Goal: Transaction & Acquisition: Download file/media

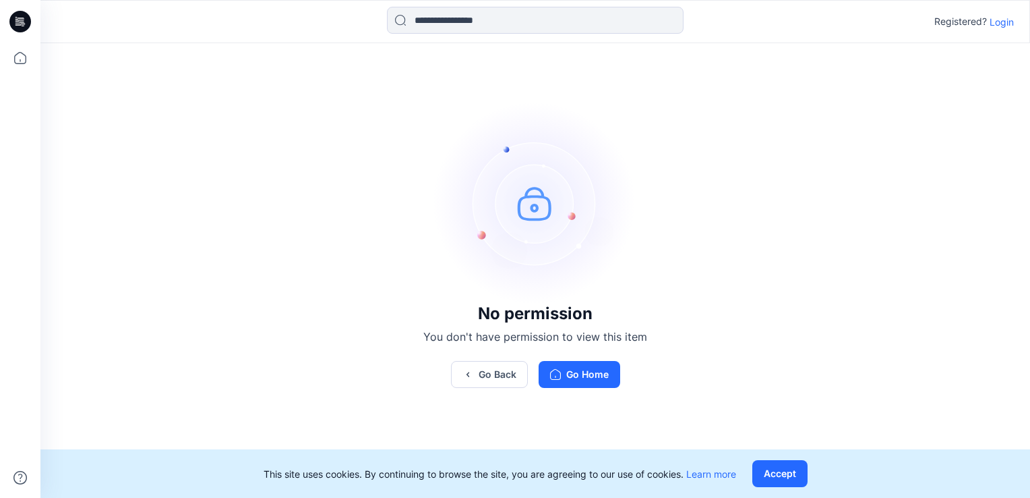
click at [1007, 26] on p "Login" at bounding box center [1002, 22] width 24 height 14
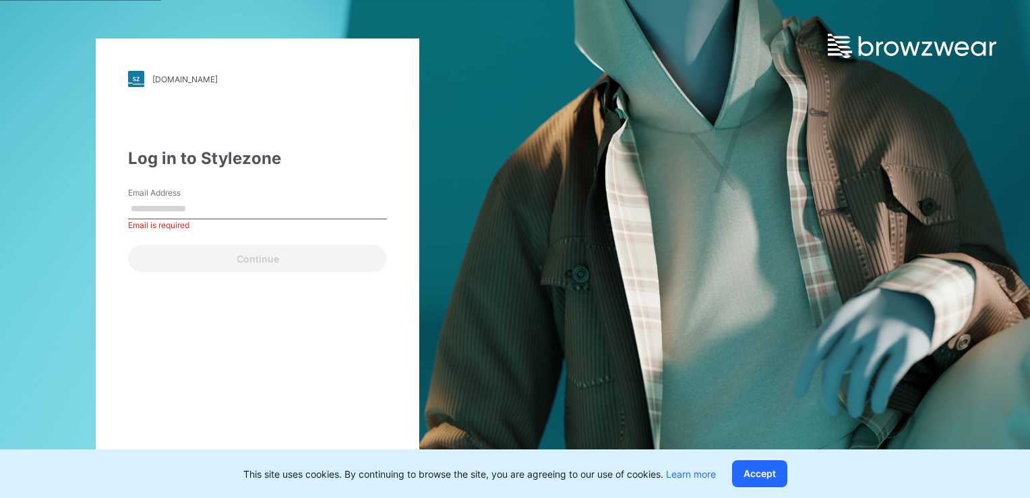
click at [199, 204] on input "Email Address" at bounding box center [257, 209] width 259 height 20
paste input "**********"
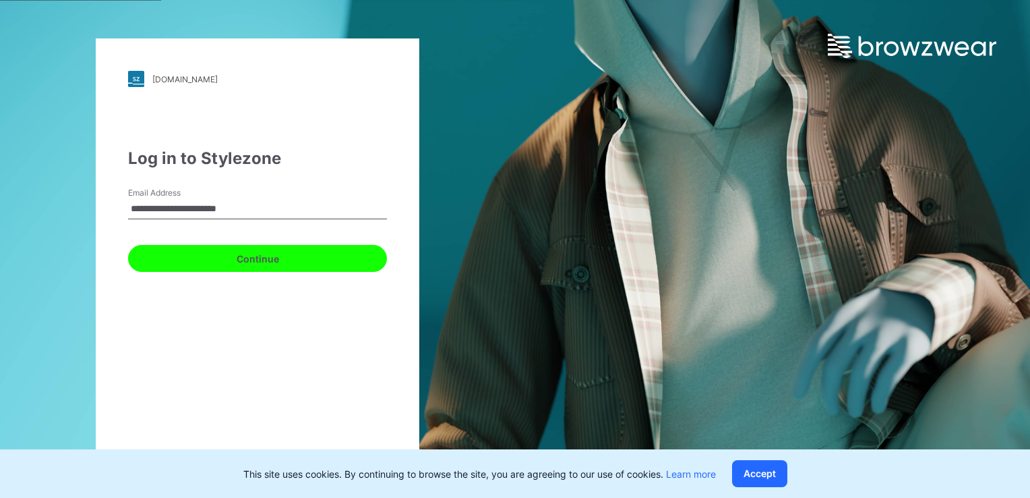
click at [224, 267] on button "Continue" at bounding box center [257, 258] width 259 height 27
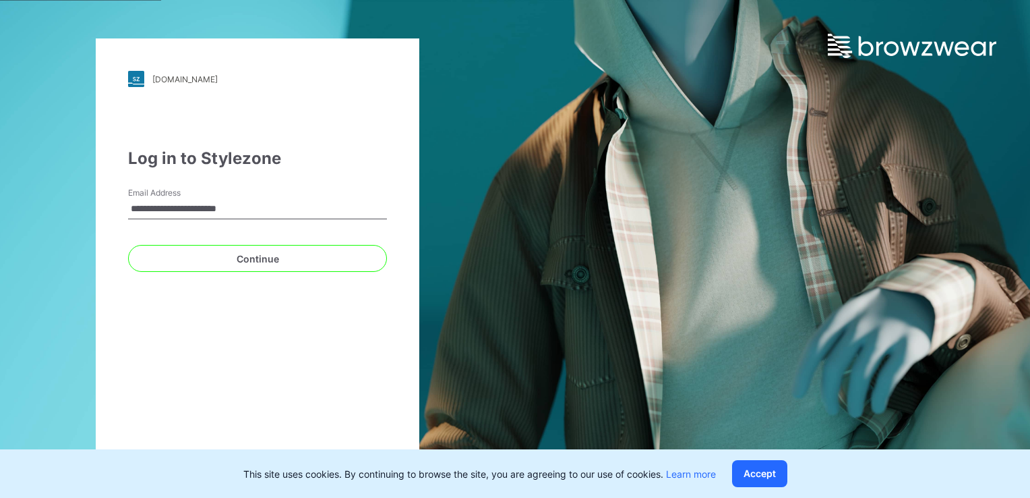
click at [133, 208] on input "**********" at bounding box center [257, 209] width 259 height 20
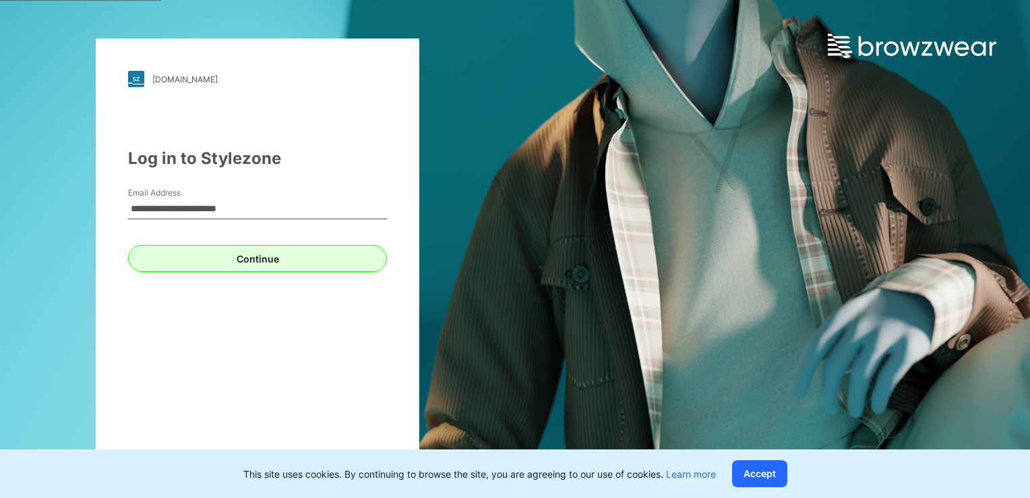
type input "**********"
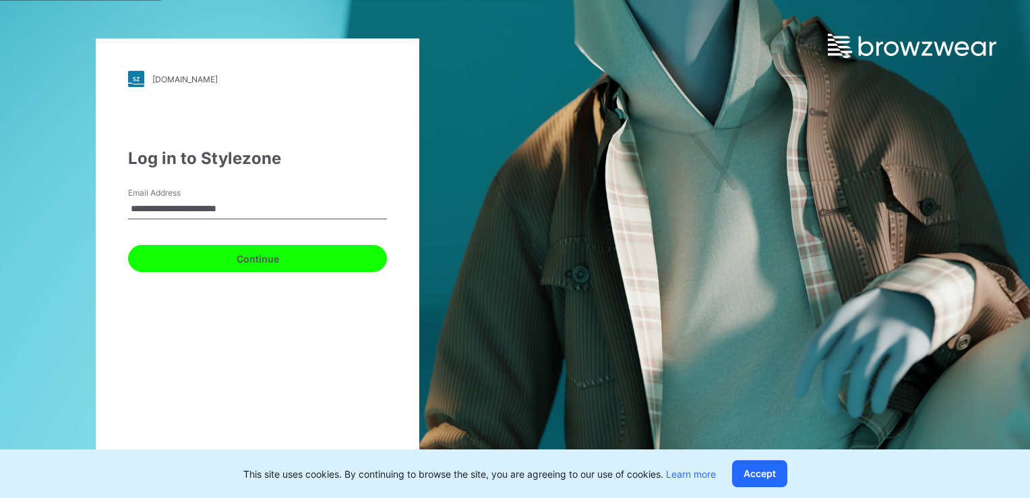
click at [224, 256] on button "Continue" at bounding box center [257, 258] width 259 height 27
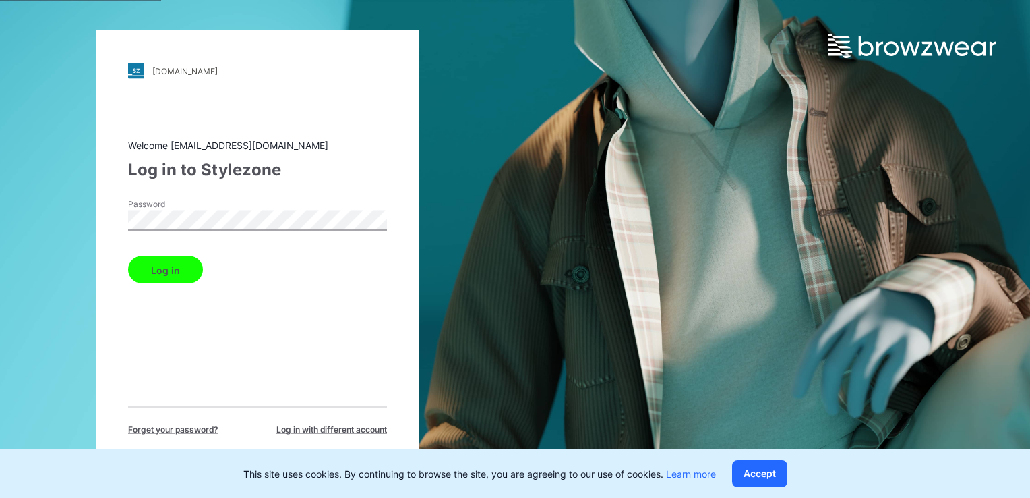
click at [183, 267] on button "Log in" at bounding box center [165, 269] width 75 height 27
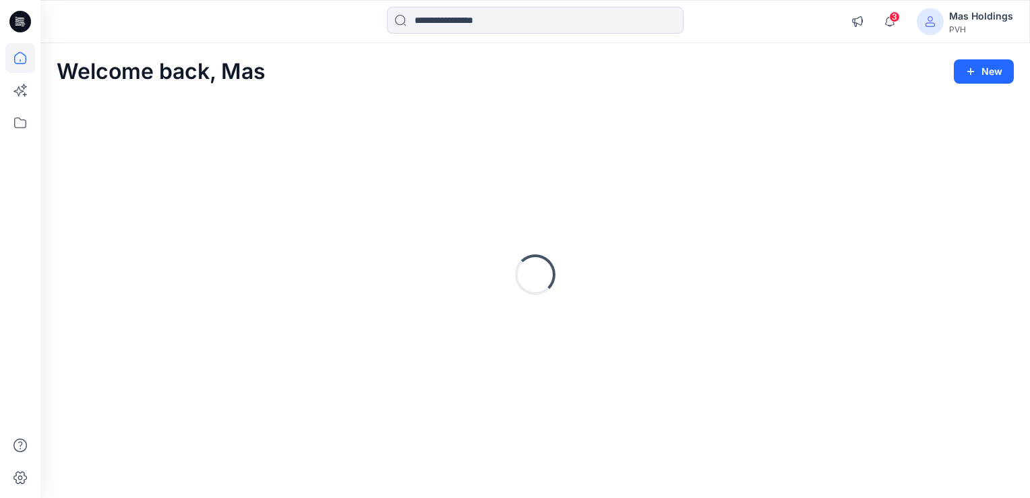
click at [459, 412] on div "Loading..." at bounding box center [536, 274] width 958 height 337
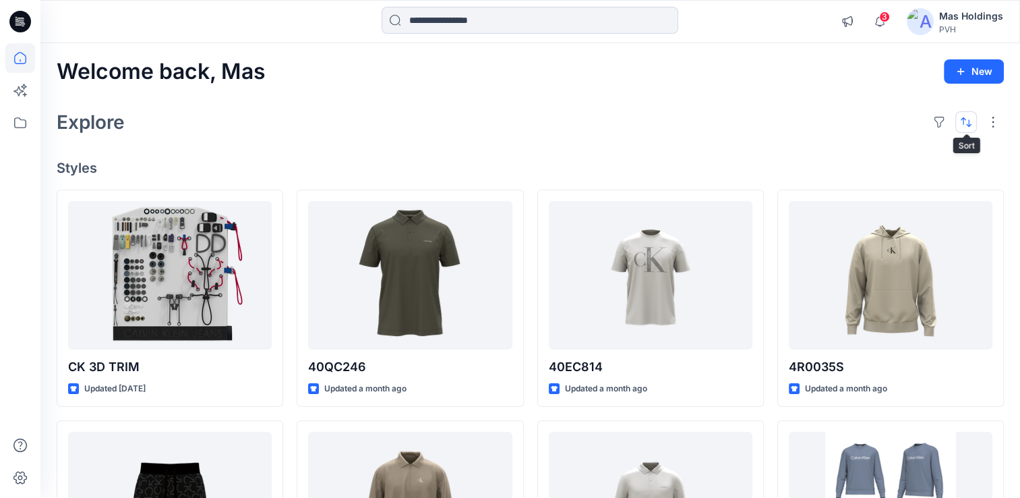
click at [968, 123] on button "button" at bounding box center [967, 122] width 22 height 22
click at [935, 121] on button "button" at bounding box center [940, 122] width 22 height 22
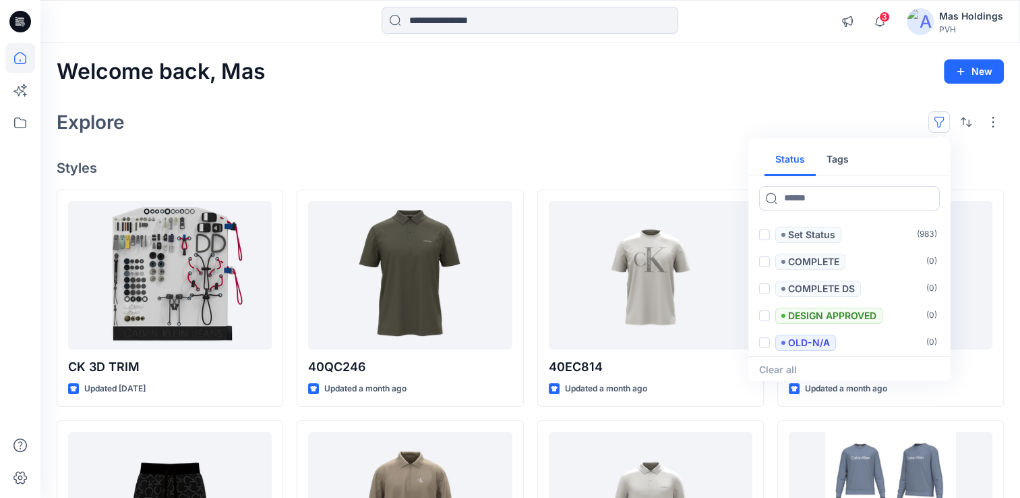
click at [849, 156] on button "Tags" at bounding box center [838, 160] width 44 height 32
click at [800, 157] on button "Status" at bounding box center [790, 160] width 51 height 32
click at [991, 122] on button "button" at bounding box center [994, 122] width 22 height 22
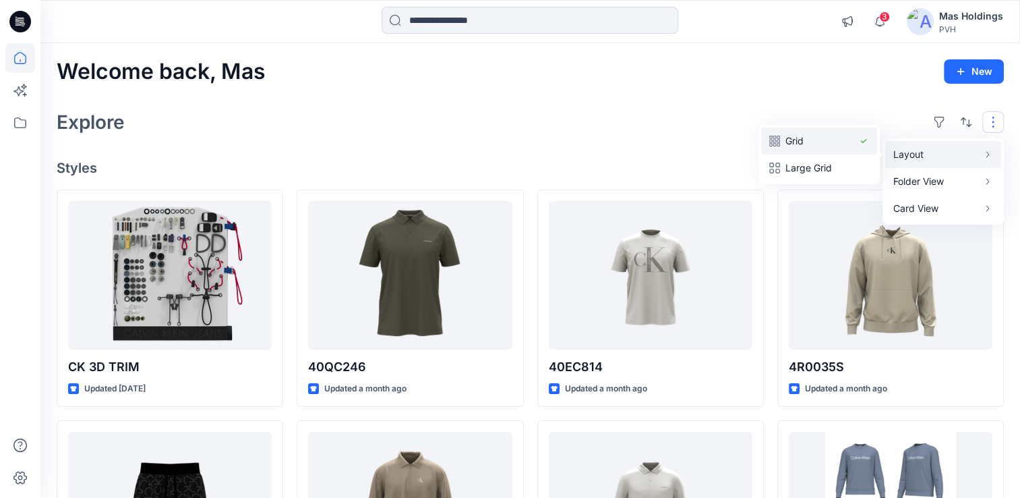
click at [814, 136] on p "Grid" at bounding box center [819, 141] width 67 height 16
click at [815, 165] on p "Large Grid" at bounding box center [819, 168] width 67 height 16
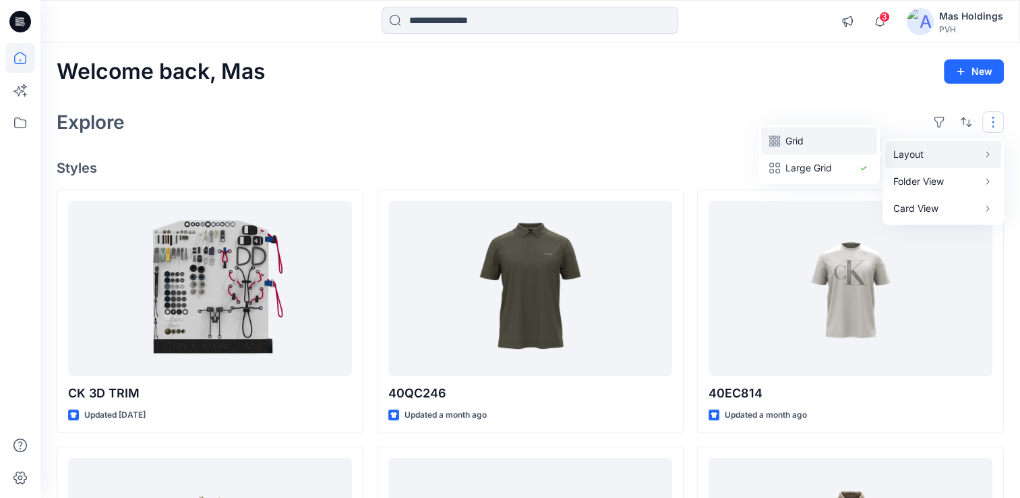
click at [811, 146] on p "Grid" at bounding box center [819, 141] width 67 height 16
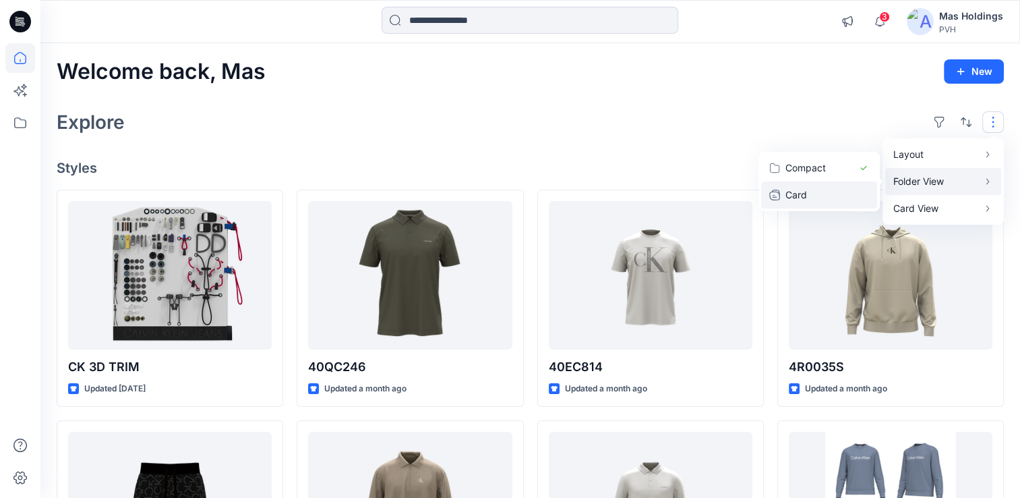
click at [802, 187] on p "Card" at bounding box center [819, 195] width 67 height 16
click at [823, 160] on p "Compact" at bounding box center [819, 168] width 67 height 16
click at [535, 119] on div "Explore Layout Grid Large Grid Folder View Compact Card Card View Card Info Tags" at bounding box center [530, 122] width 947 height 32
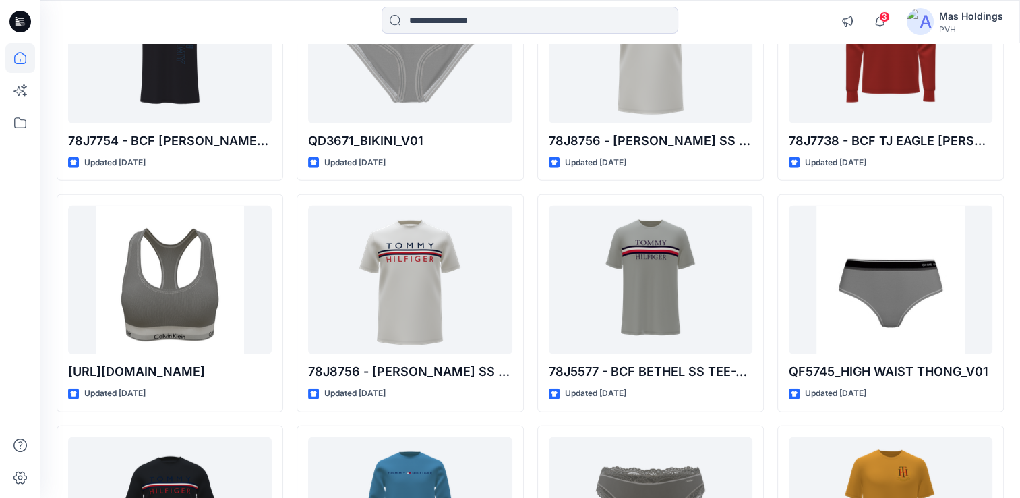
scroll to position [24018, 0]
click at [491, 23] on input at bounding box center [530, 20] width 297 height 27
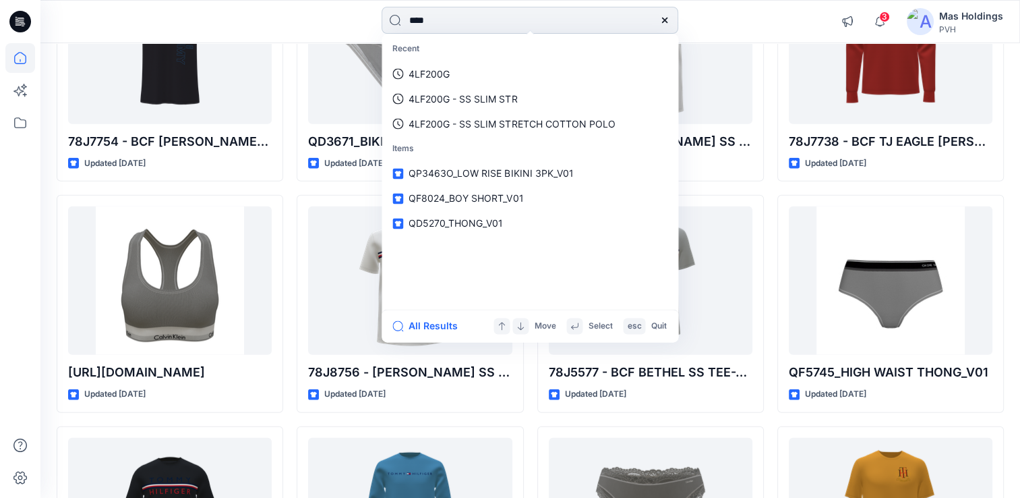
type input "*****"
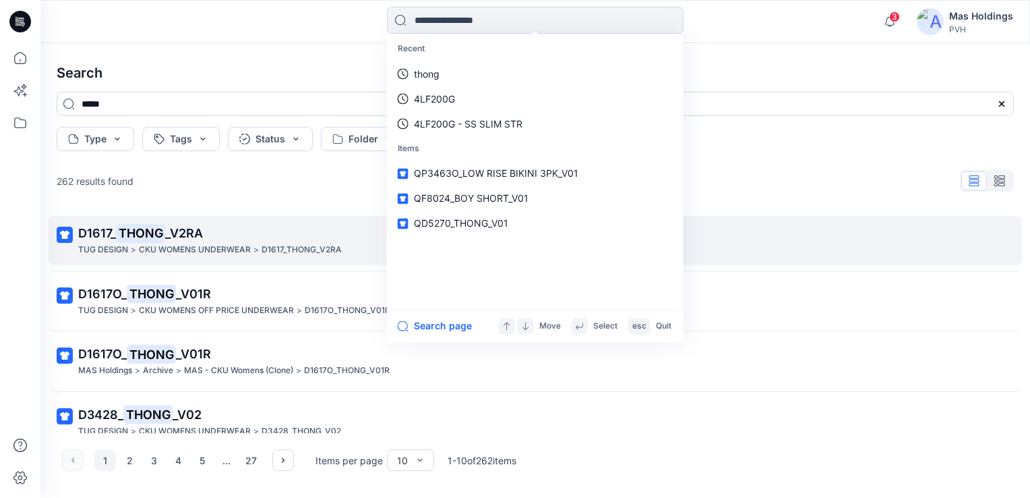
click at [148, 235] on mark "THONG" at bounding box center [140, 232] width 49 height 19
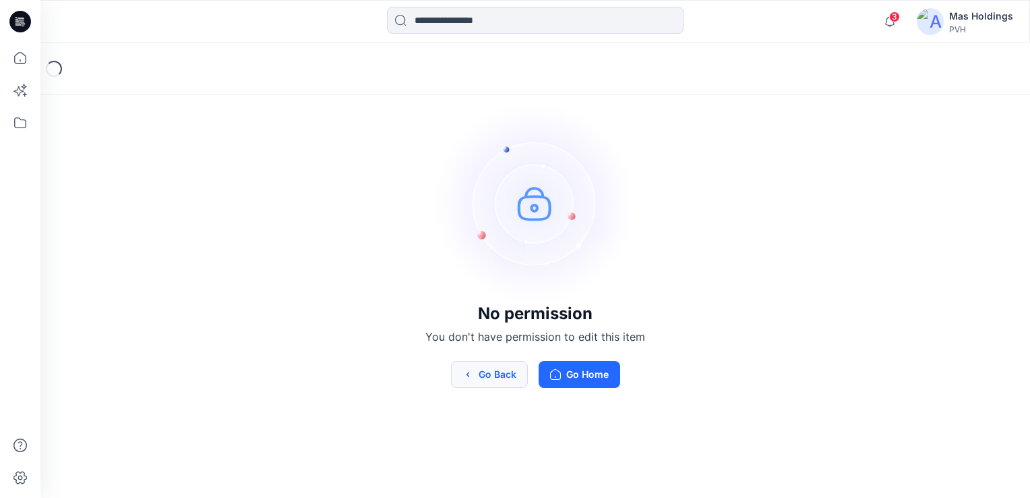
click at [508, 382] on button "Go Back" at bounding box center [489, 374] width 77 height 27
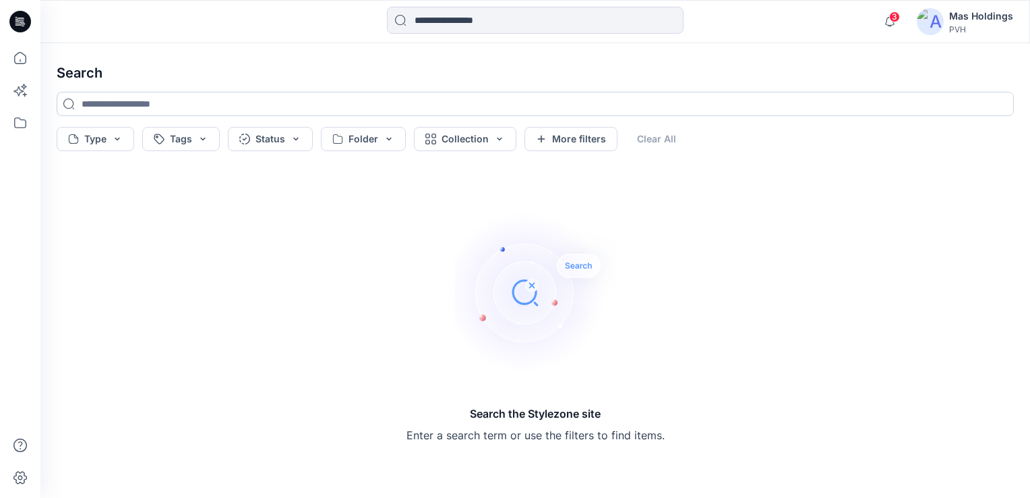
click at [165, 98] on input at bounding box center [536, 104] width 958 height 24
type input "*****"
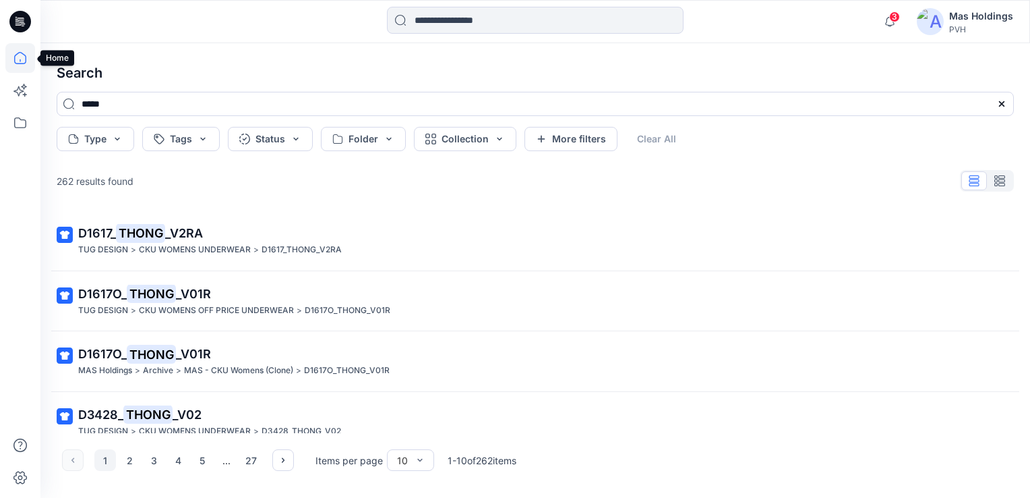
click at [20, 58] on icon at bounding box center [20, 58] width 30 height 30
click at [24, 134] on icon at bounding box center [20, 123] width 30 height 30
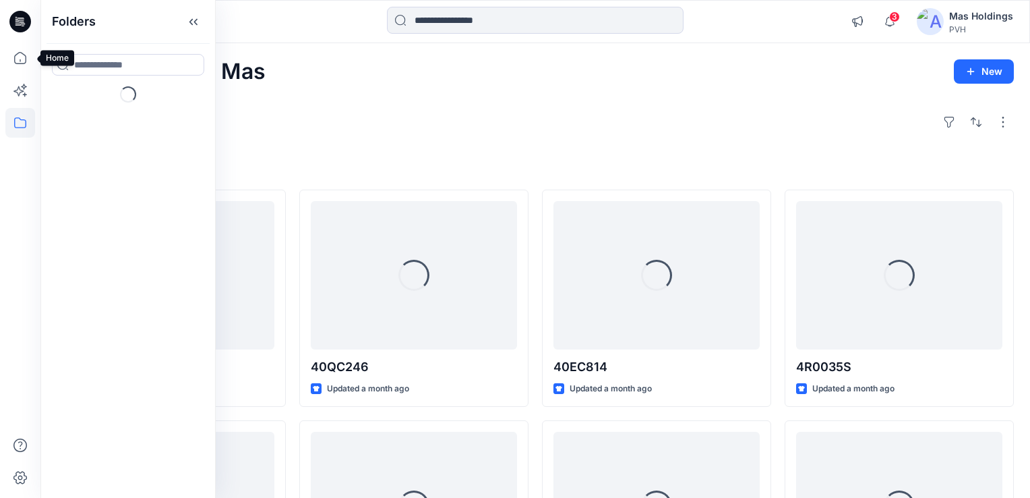
click at [13, 116] on icon at bounding box center [20, 123] width 30 height 30
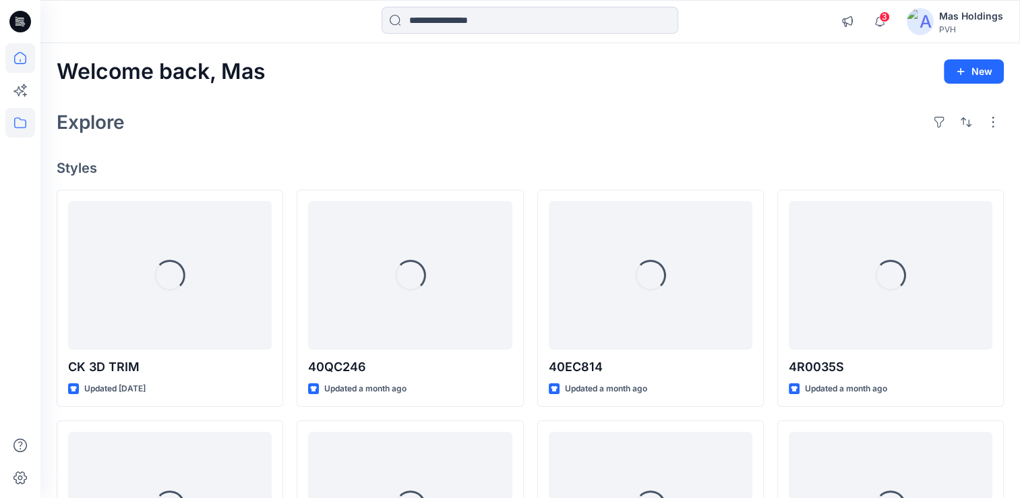
click at [13, 116] on icon at bounding box center [20, 123] width 30 height 30
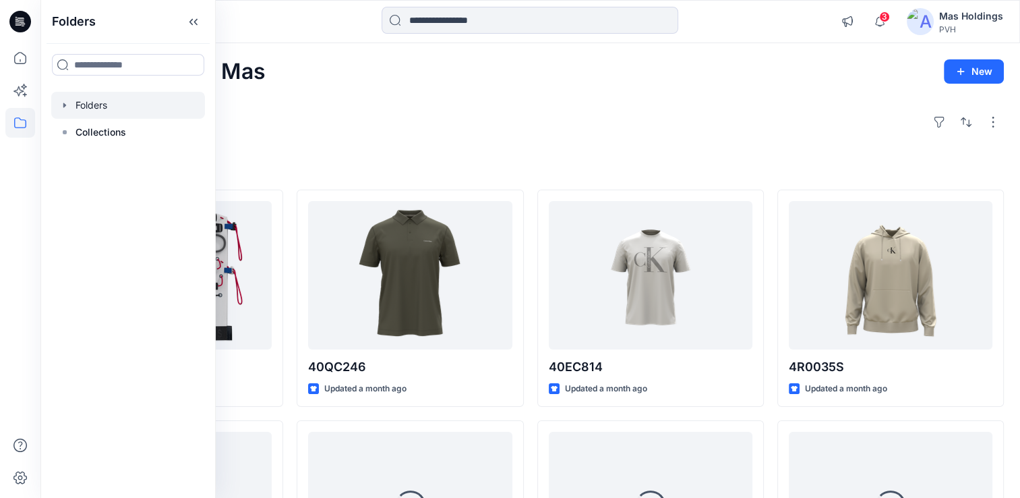
click at [105, 111] on div at bounding box center [128, 105] width 154 height 27
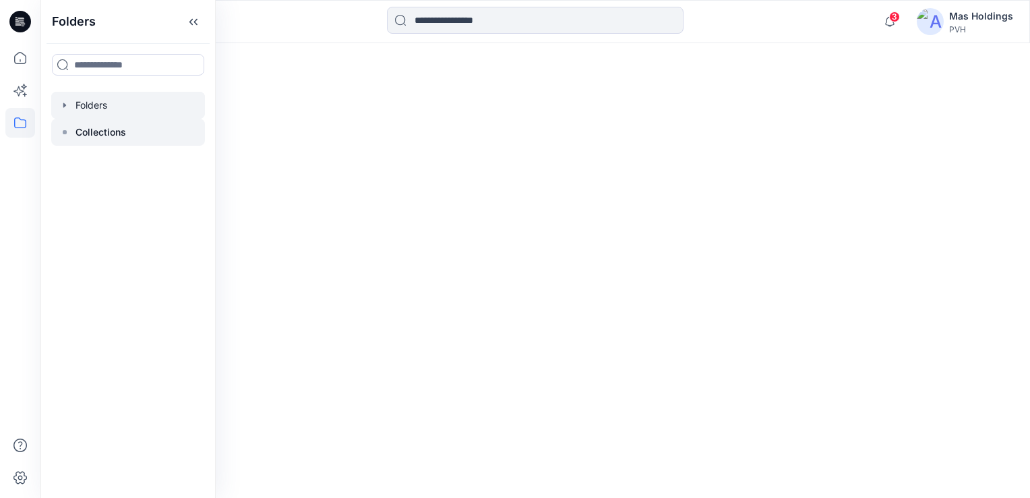
click at [76, 135] on p "Collections" at bounding box center [101, 132] width 51 height 16
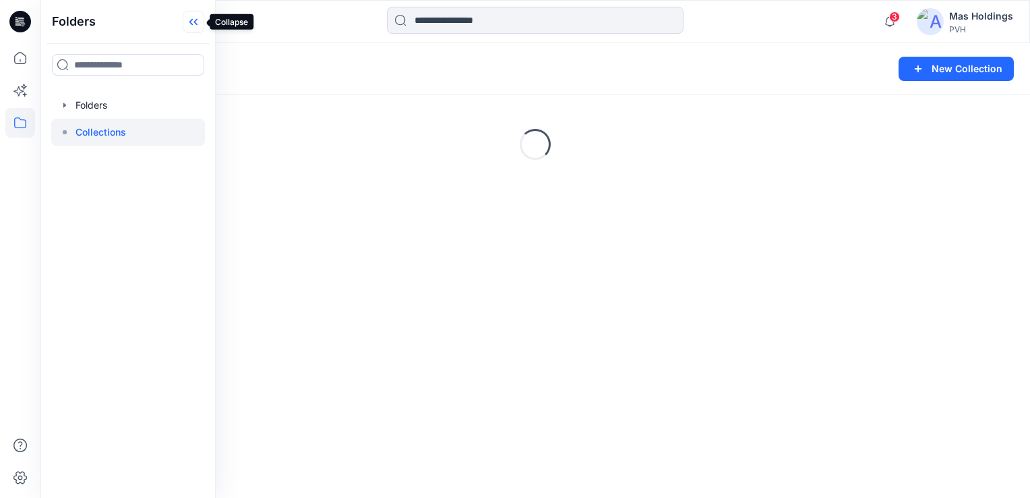
click at [188, 18] on icon at bounding box center [194, 22] width 22 height 22
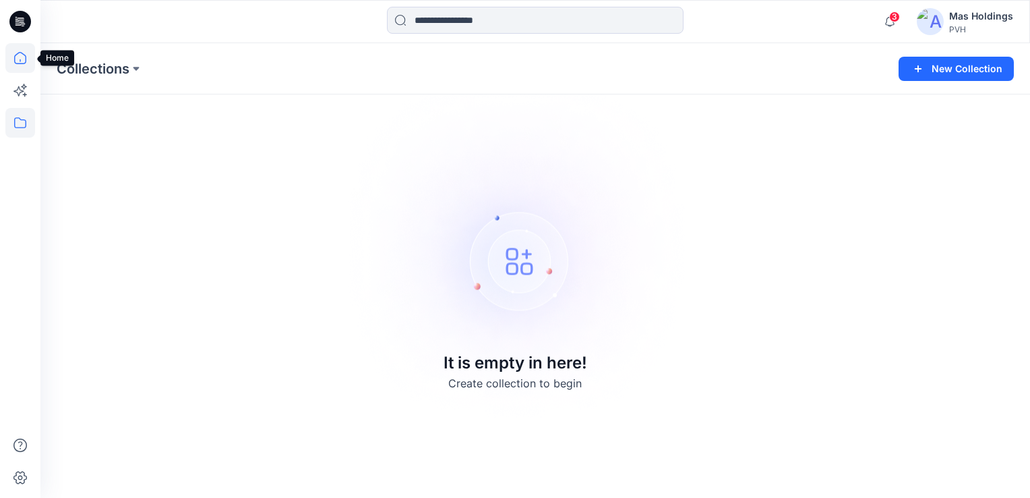
click at [17, 57] on icon at bounding box center [20, 58] width 30 height 30
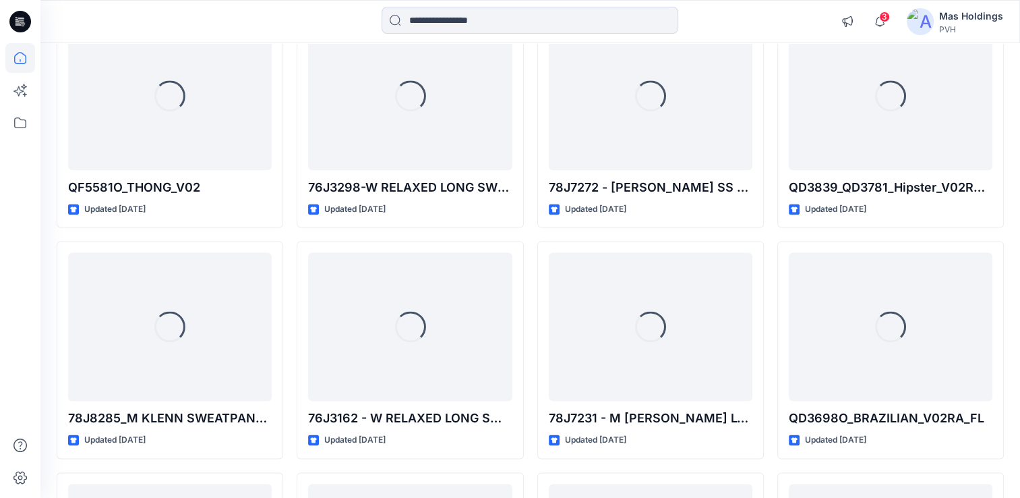
scroll to position [24661, 0]
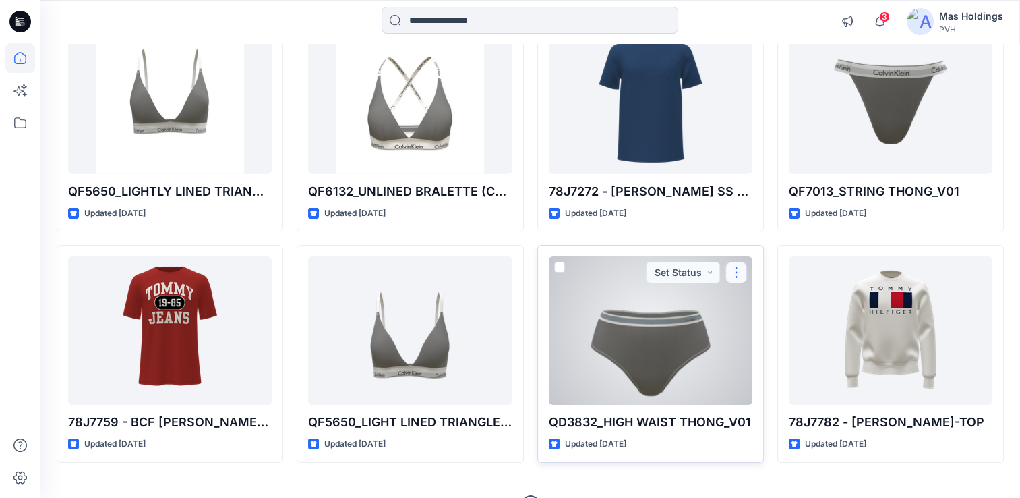
click at [739, 262] on button "button" at bounding box center [737, 273] width 22 height 22
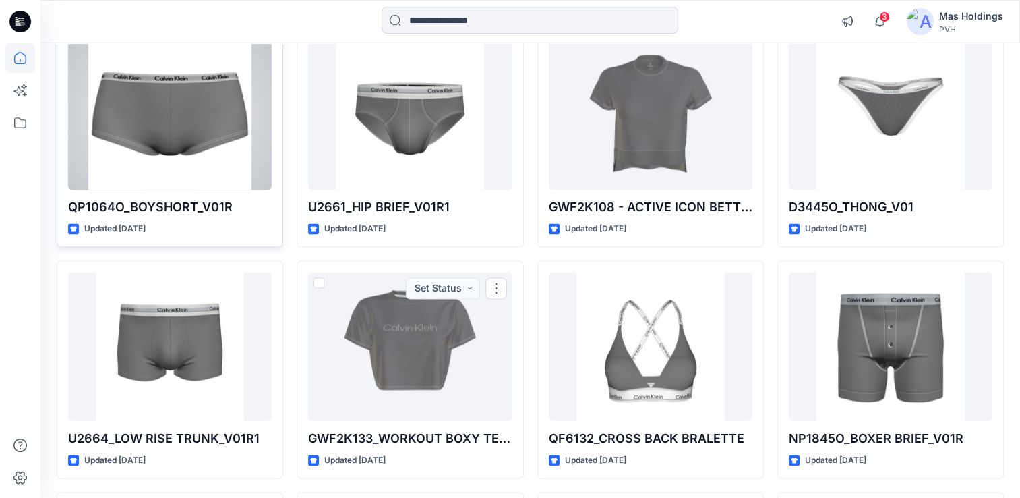
scroll to position [38156, 0]
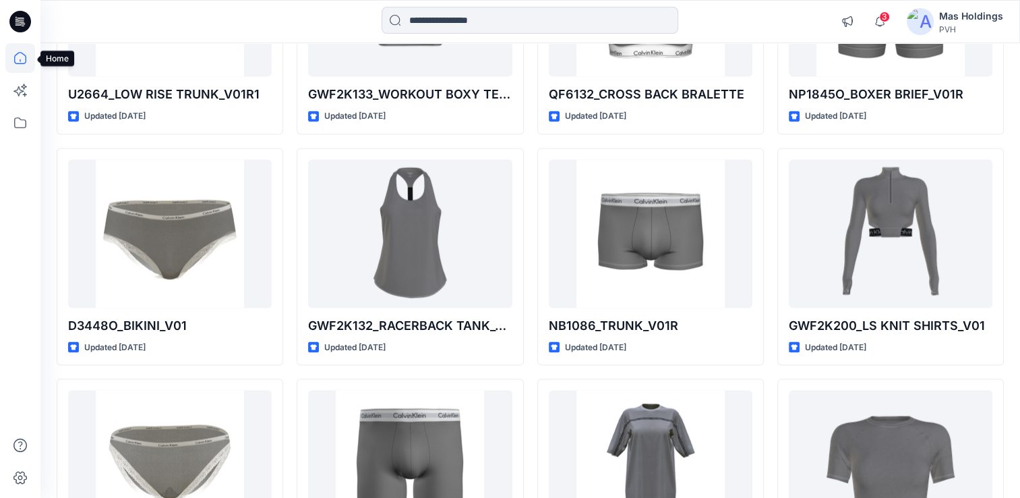
click at [24, 61] on icon at bounding box center [20, 58] width 30 height 30
click at [951, 16] on div "Mas Holdings" at bounding box center [971, 16] width 64 height 16
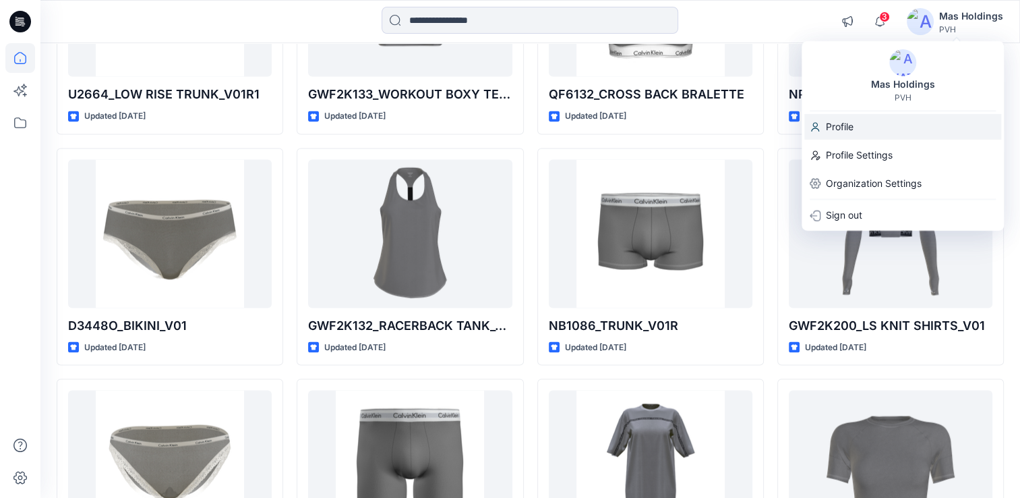
click at [860, 122] on div "Profile" at bounding box center [903, 126] width 197 height 26
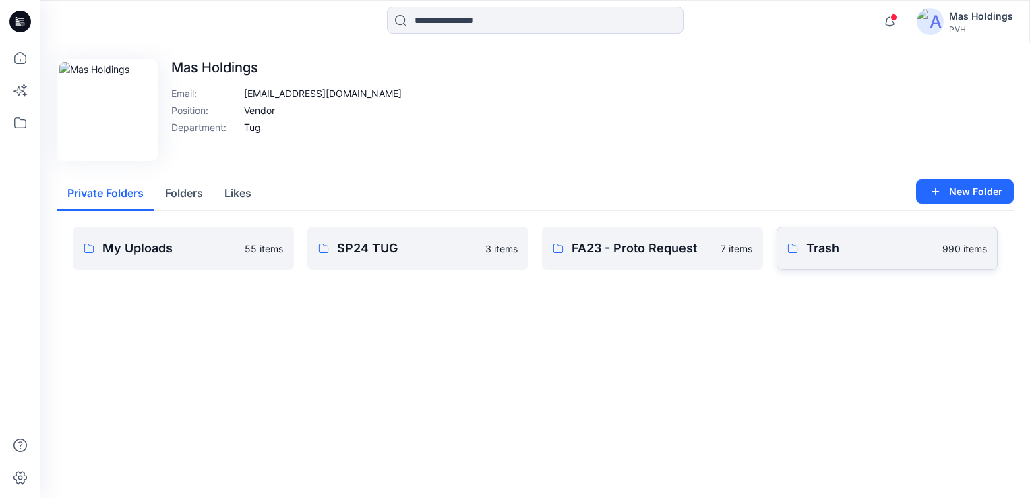
click at [842, 248] on p "Trash" at bounding box center [871, 248] width 128 height 19
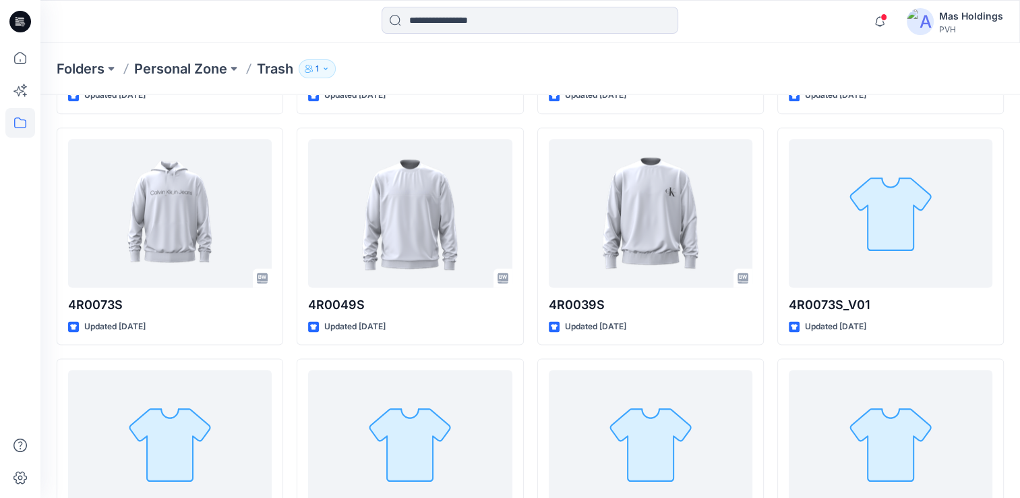
scroll to position [1638, 0]
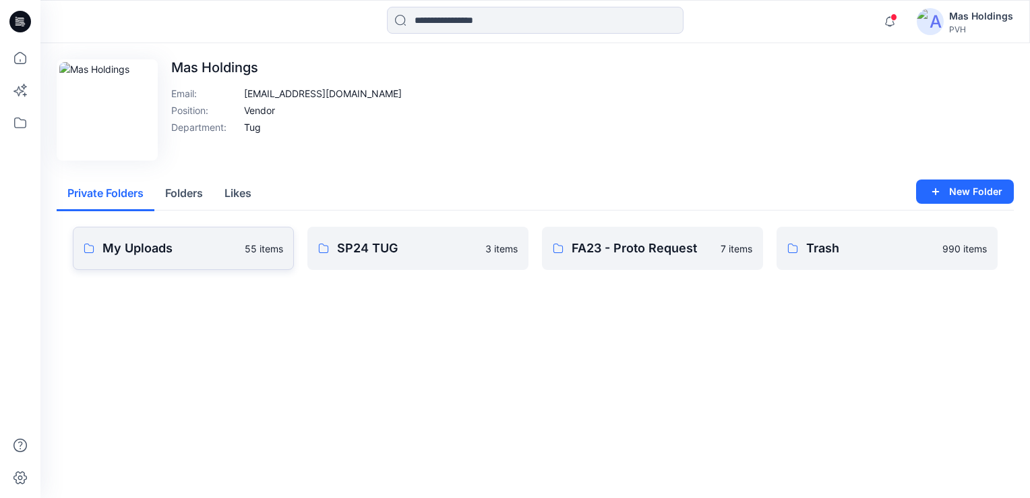
click at [245, 260] on link "My Uploads 55 items" at bounding box center [183, 248] width 221 height 43
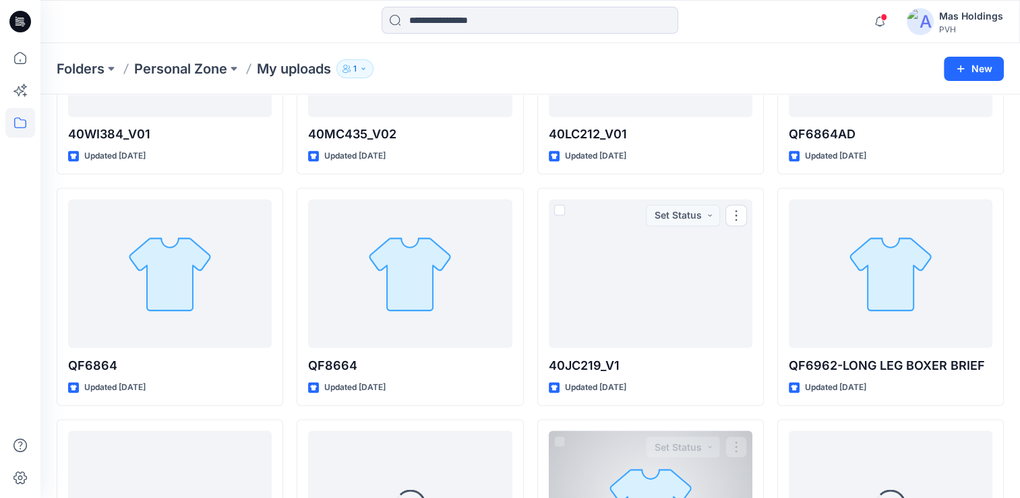
scroll to position [2473, 0]
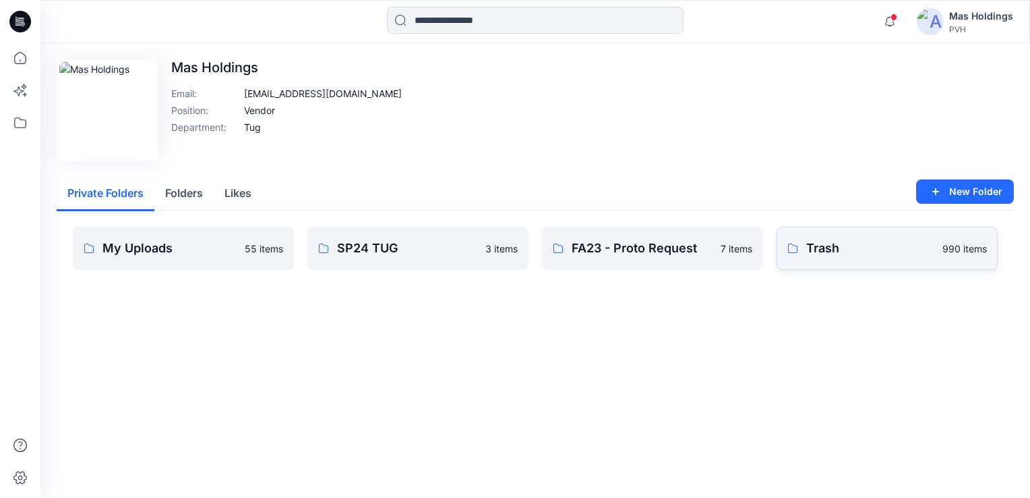
click at [819, 243] on p "Trash" at bounding box center [871, 248] width 128 height 19
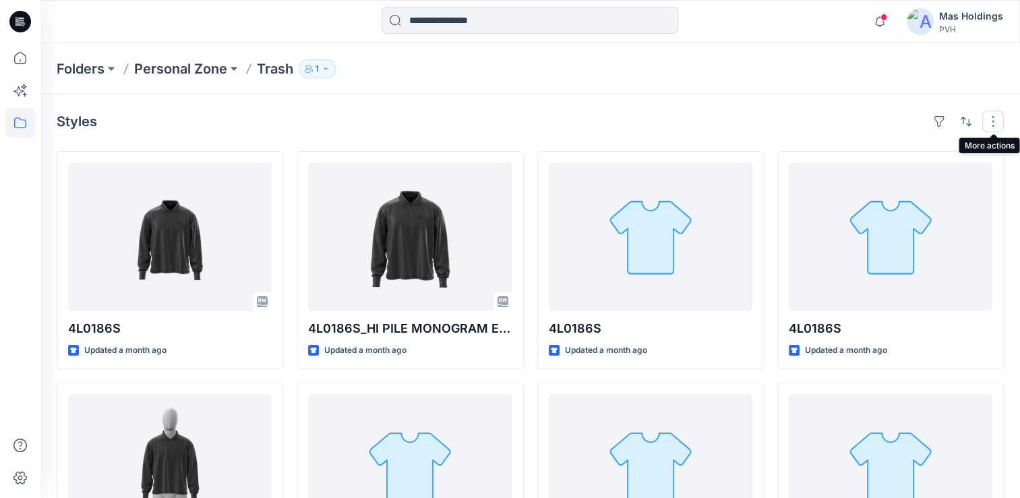
click at [993, 121] on button "button" at bounding box center [994, 122] width 22 height 22
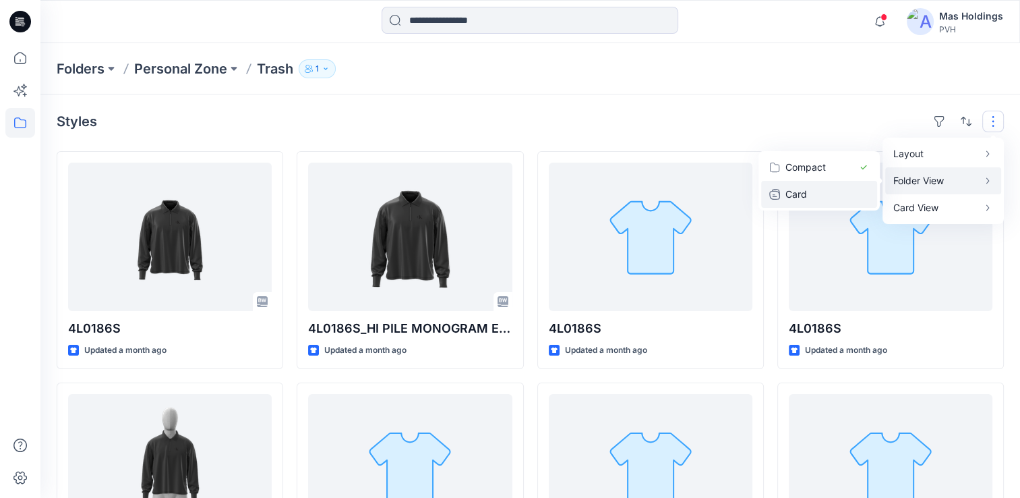
click at [827, 193] on p "Card" at bounding box center [819, 194] width 67 height 16
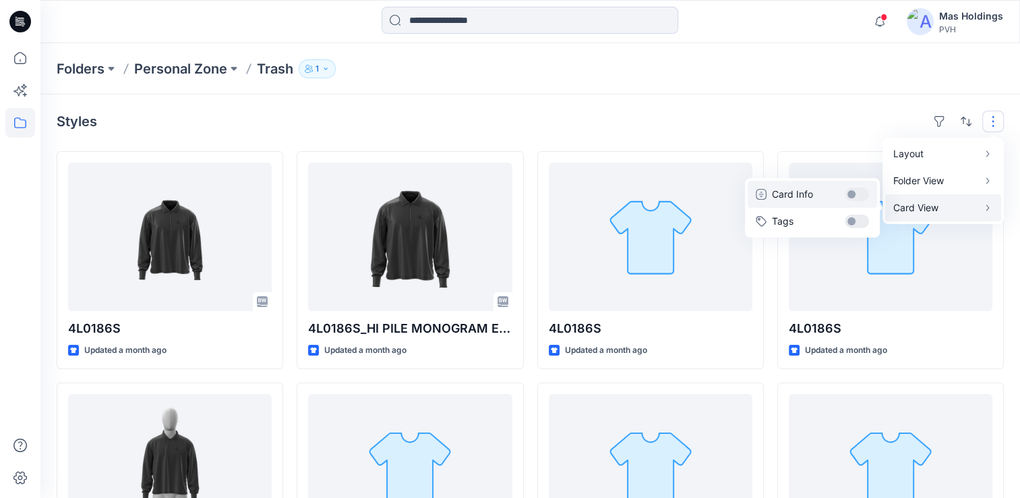
click at [860, 196] on button "Card Info" at bounding box center [812, 194] width 129 height 27
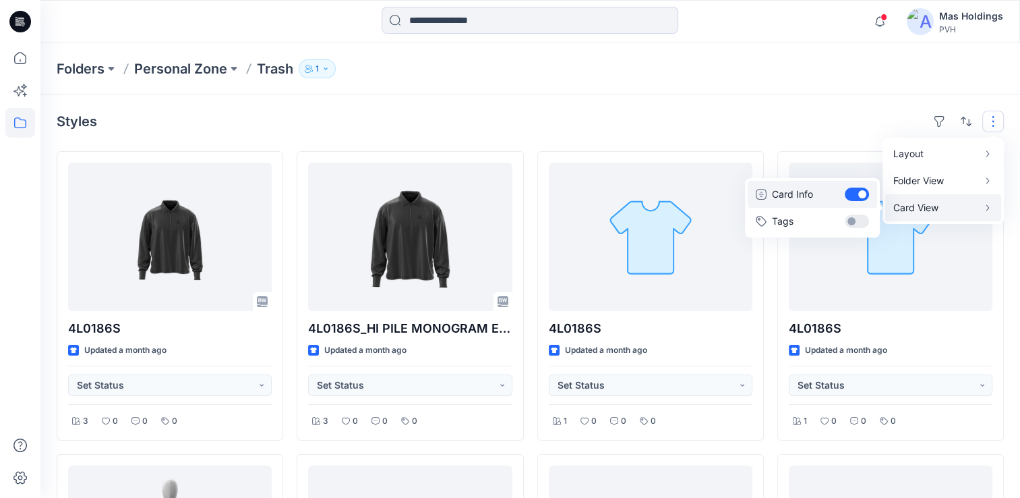
click at [860, 196] on button "Card Info" at bounding box center [812, 194] width 129 height 27
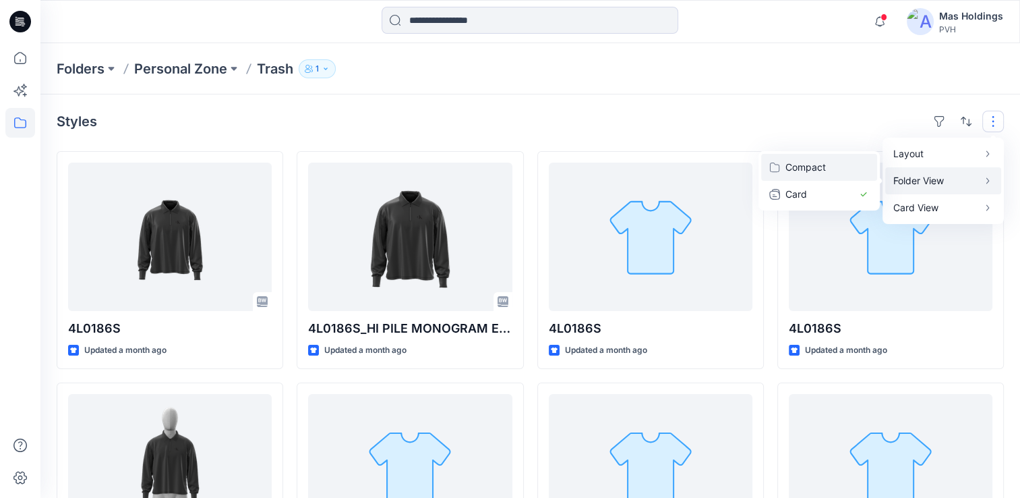
click at [844, 168] on p "Compact" at bounding box center [819, 167] width 67 height 16
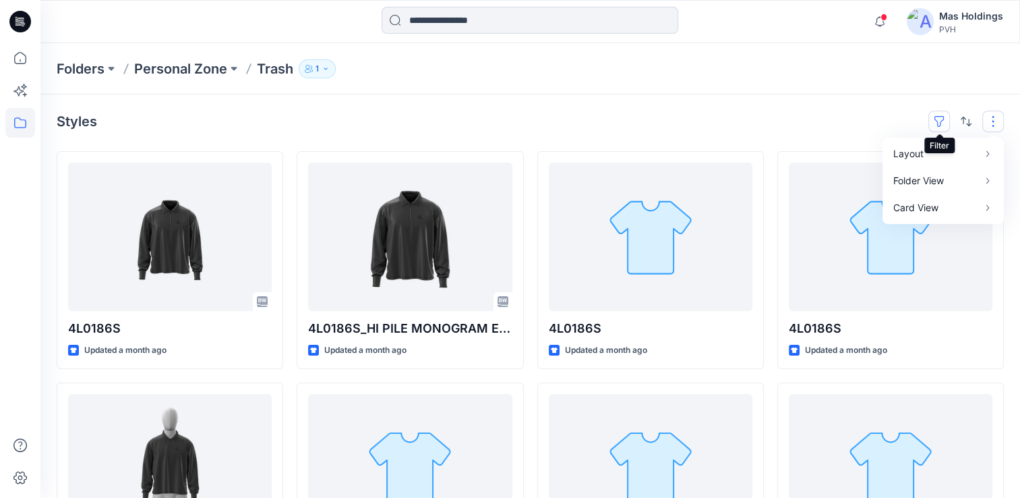
click at [946, 121] on button "button" at bounding box center [940, 122] width 22 height 22
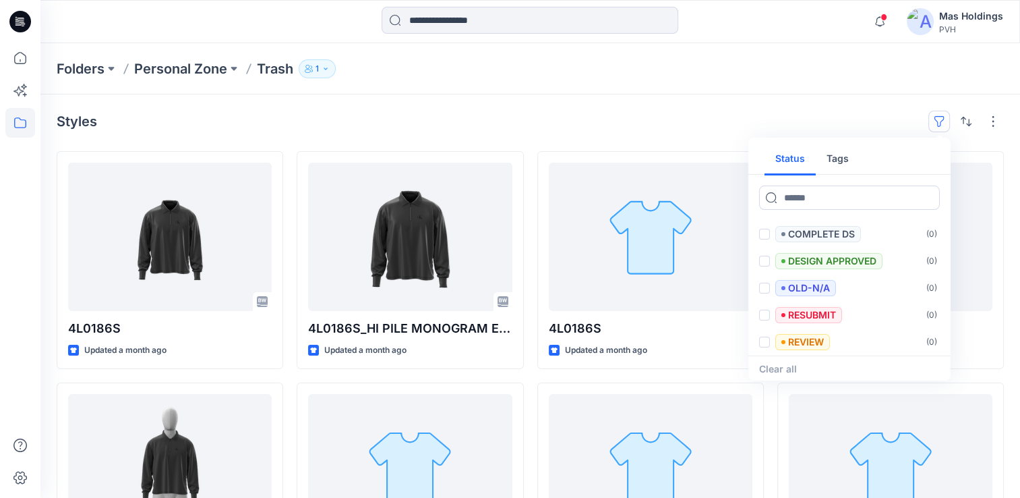
click at [859, 117] on div "Styles Status Tags Set Status ( 990 ) COMPLETE ( 0 ) COMPLETE DS ( 0 ) DESIGN A…" at bounding box center [530, 122] width 947 height 22
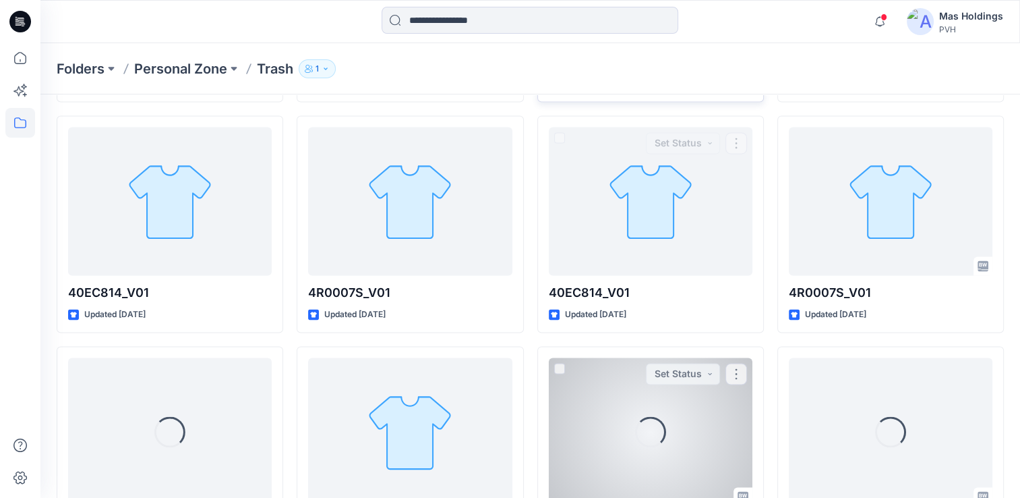
scroll to position [2166, 0]
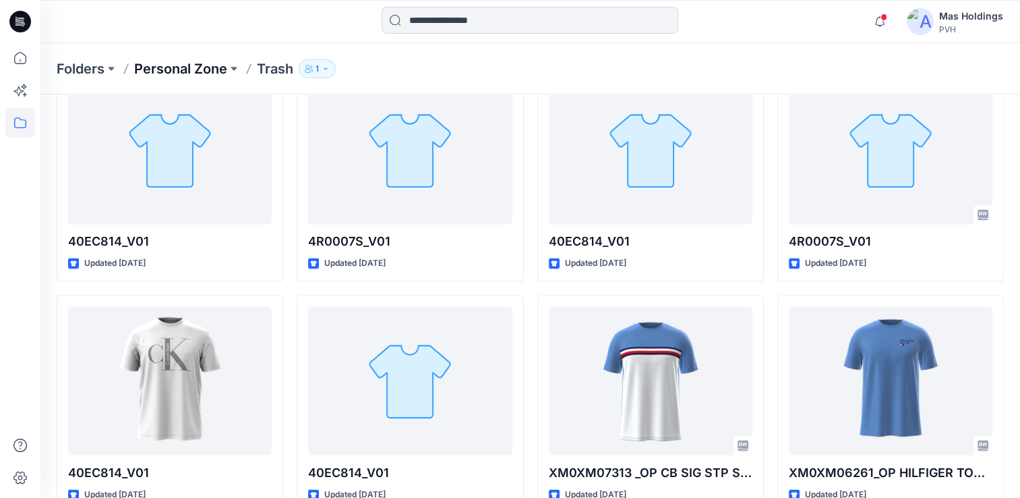
click at [172, 73] on p "Personal Zone" at bounding box center [180, 68] width 93 height 19
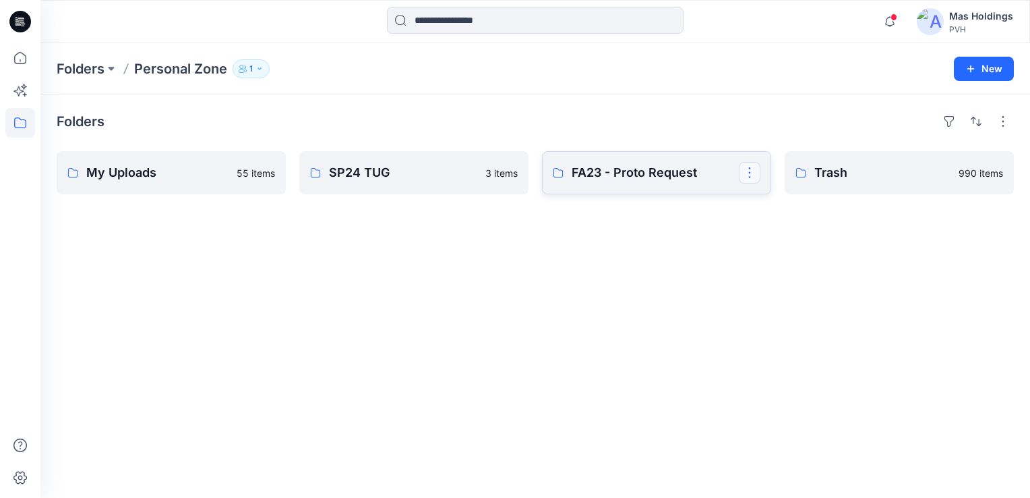
click at [753, 172] on button "button" at bounding box center [750, 173] width 22 height 22
click at [782, 198] on p "Edit" at bounding box center [774, 203] width 17 height 14
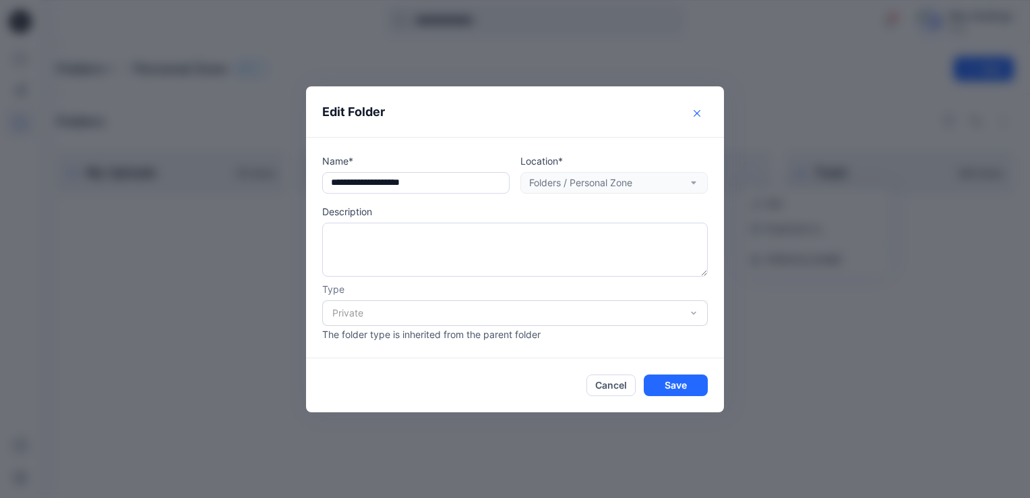
click at [696, 112] on icon "Close" at bounding box center [697, 112] width 7 height 7
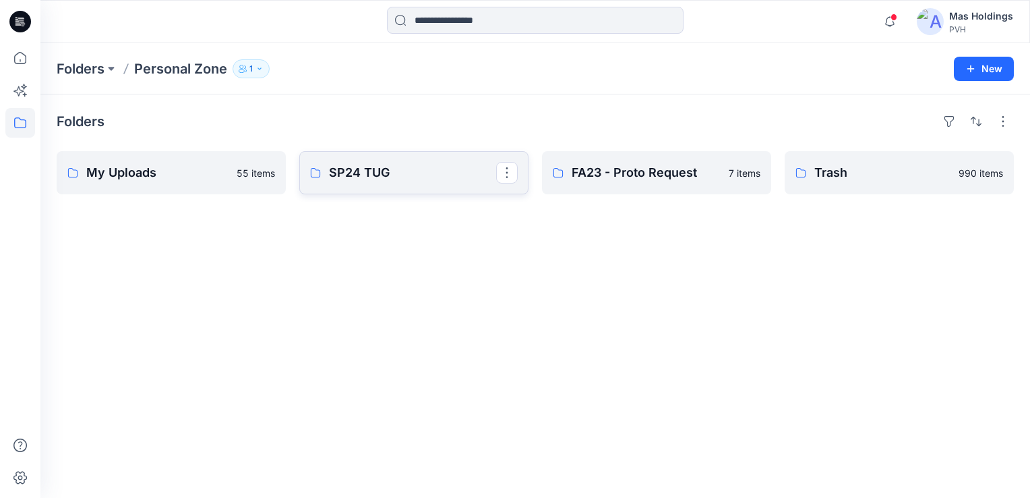
click at [502, 178] on button "button" at bounding box center [507, 173] width 22 height 22
click at [409, 179] on p "SP24 TUG" at bounding box center [412, 172] width 167 height 19
click at [192, 171] on p "My Uploads" at bounding box center [157, 172] width 142 height 19
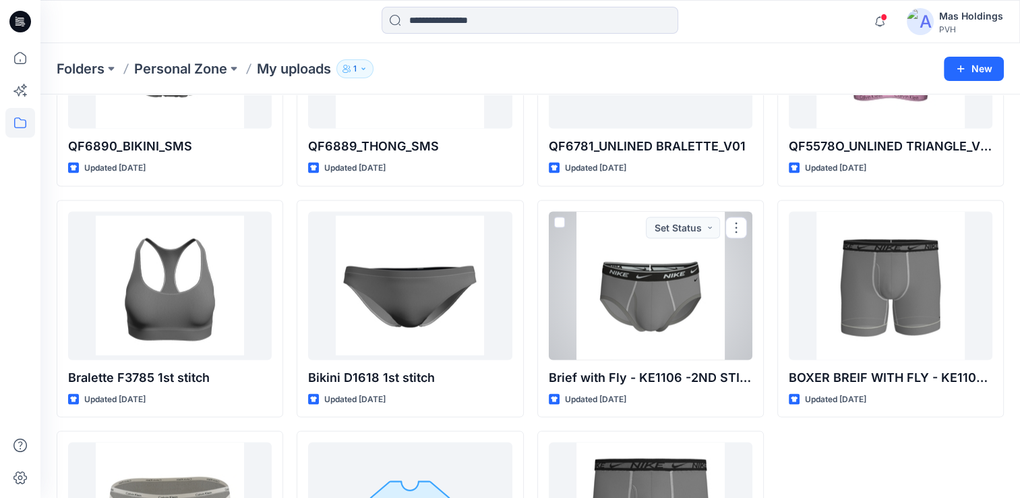
scroll to position [2886, 0]
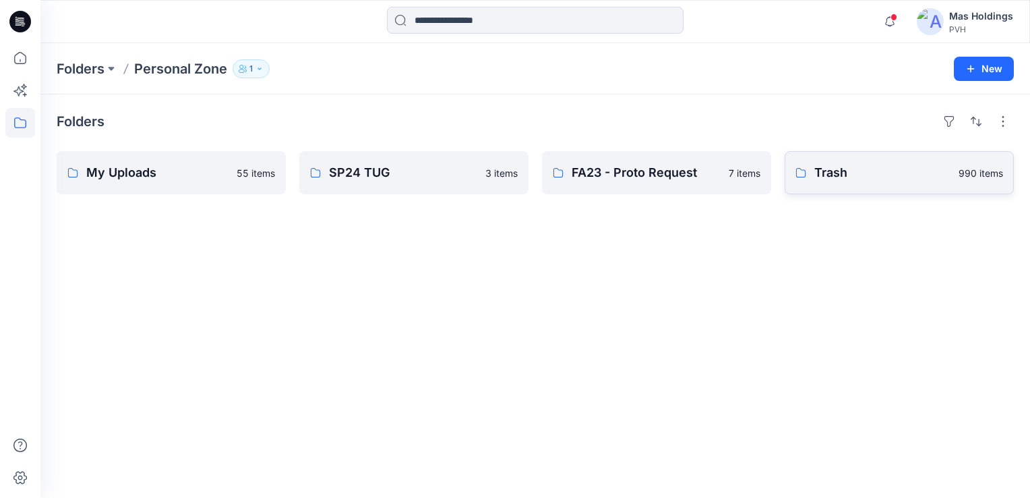
click at [915, 177] on p "Trash" at bounding box center [883, 172] width 136 height 19
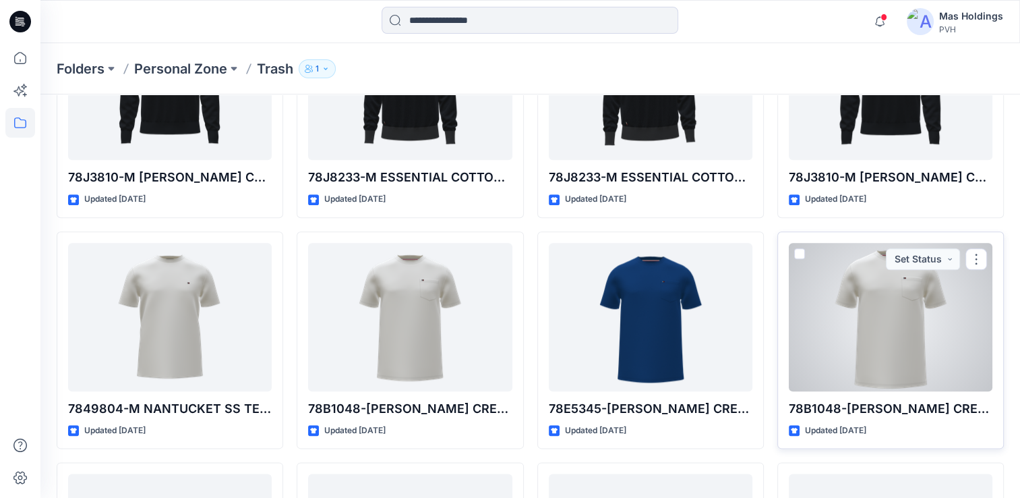
scroll to position [17009, 0]
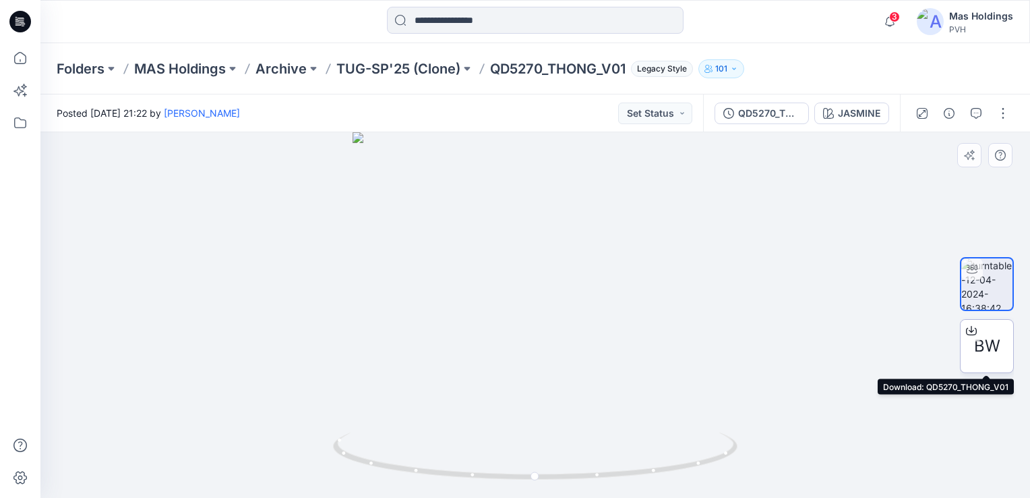
click at [968, 330] on icon at bounding box center [971, 330] width 11 height 11
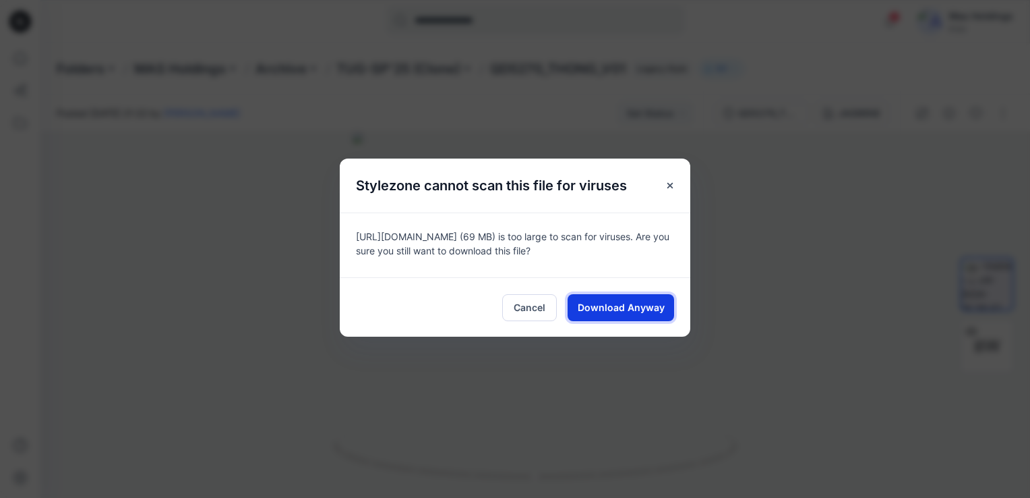
click at [582, 314] on button "Download Anyway" at bounding box center [621, 307] width 107 height 27
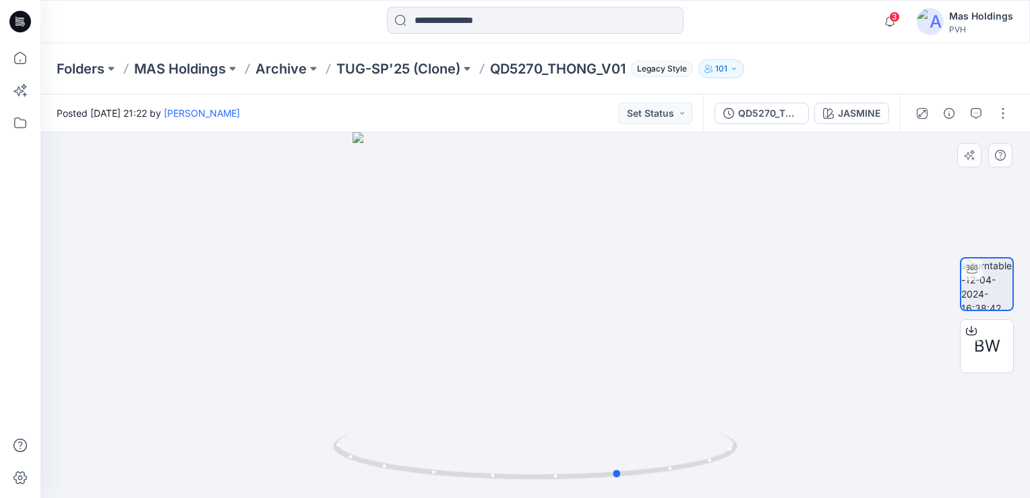
drag, startPoint x: 713, startPoint y: 198, endPoint x: 393, endPoint y: 279, distance: 329.7
click at [393, 279] on div at bounding box center [535, 314] width 990 height 365
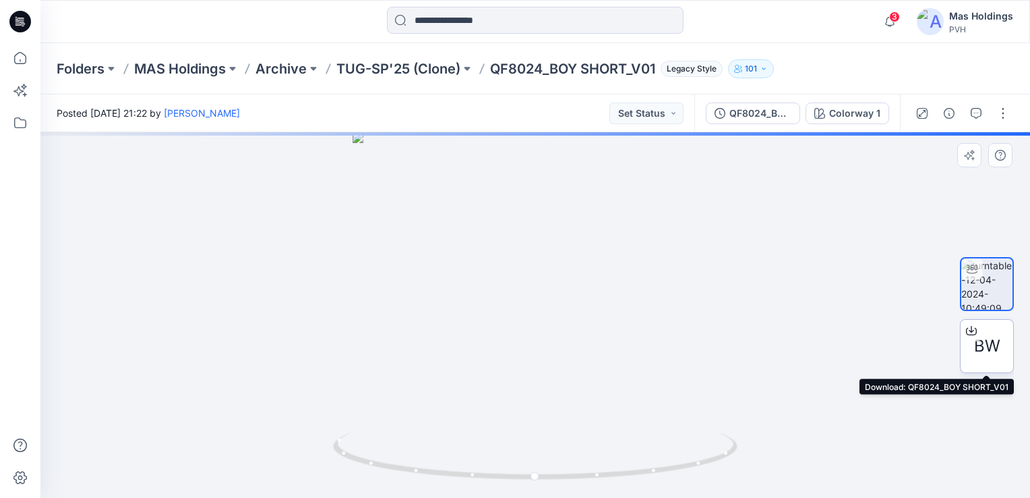
click at [971, 329] on icon at bounding box center [971, 329] width 5 height 7
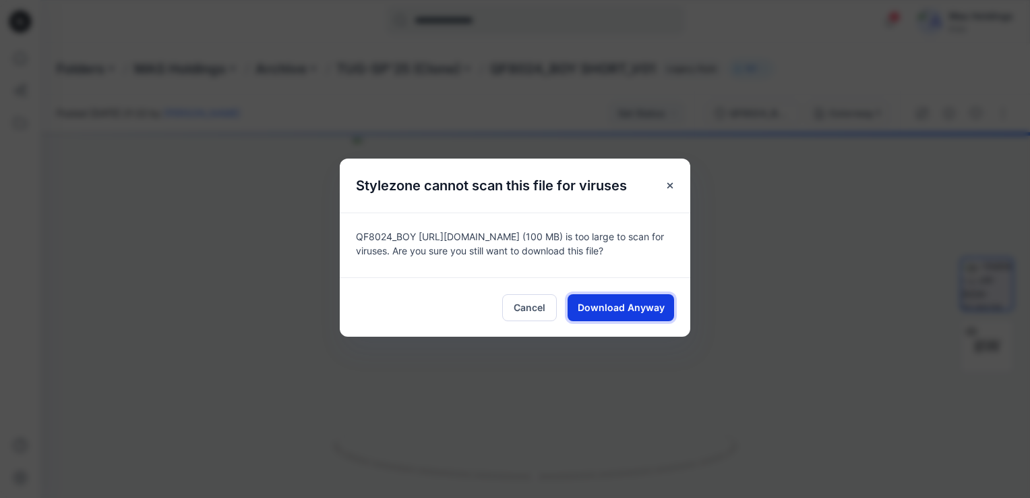
click at [607, 305] on span "Download Anyway" at bounding box center [621, 307] width 87 height 14
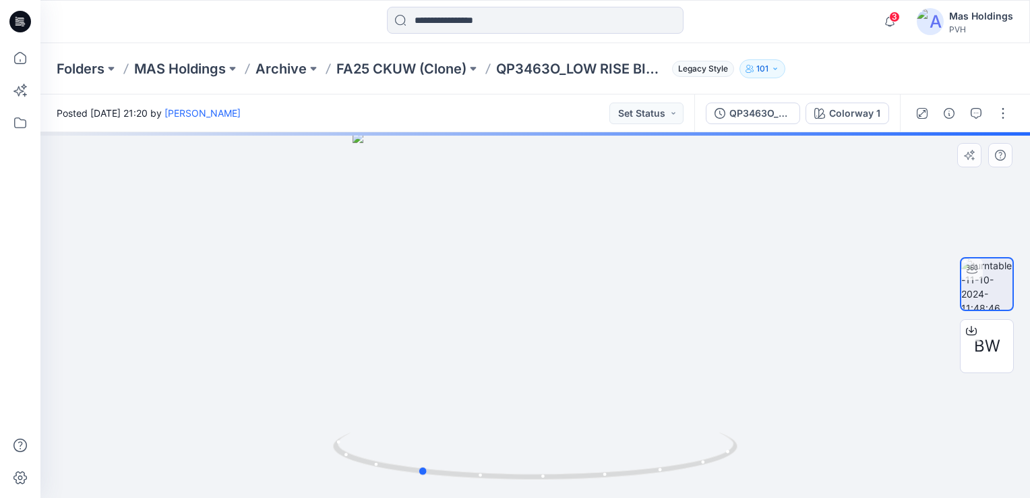
drag, startPoint x: 727, startPoint y: 309, endPoint x: 619, endPoint y: 321, distance: 108.6
drag, startPoint x: 619, startPoint y: 321, endPoint x: 720, endPoint y: 321, distance: 101.2
click at [720, 321] on div at bounding box center [535, 314] width 990 height 365
drag, startPoint x: 615, startPoint y: 401, endPoint x: 637, endPoint y: 411, distance: 24.4
click at [637, 411] on div at bounding box center [535, 314] width 990 height 365
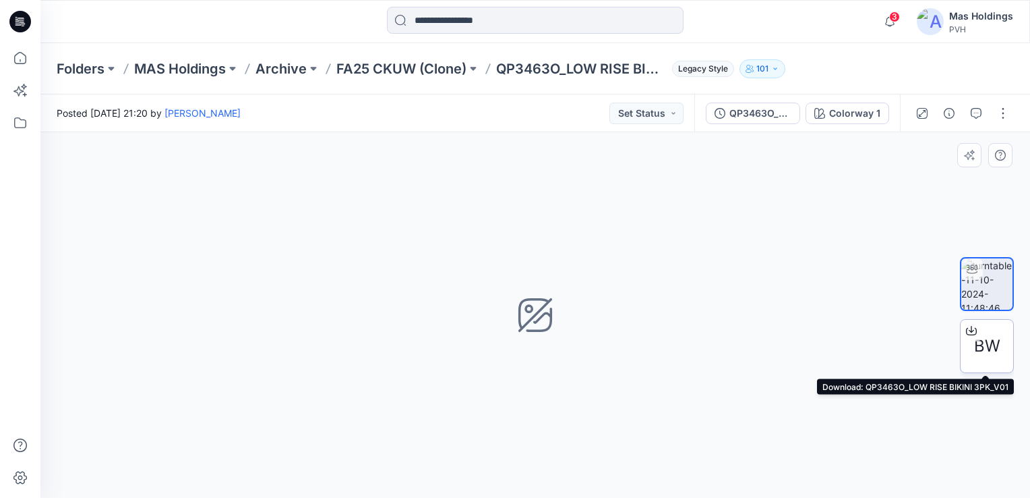
click at [972, 333] on icon at bounding box center [971, 330] width 11 height 11
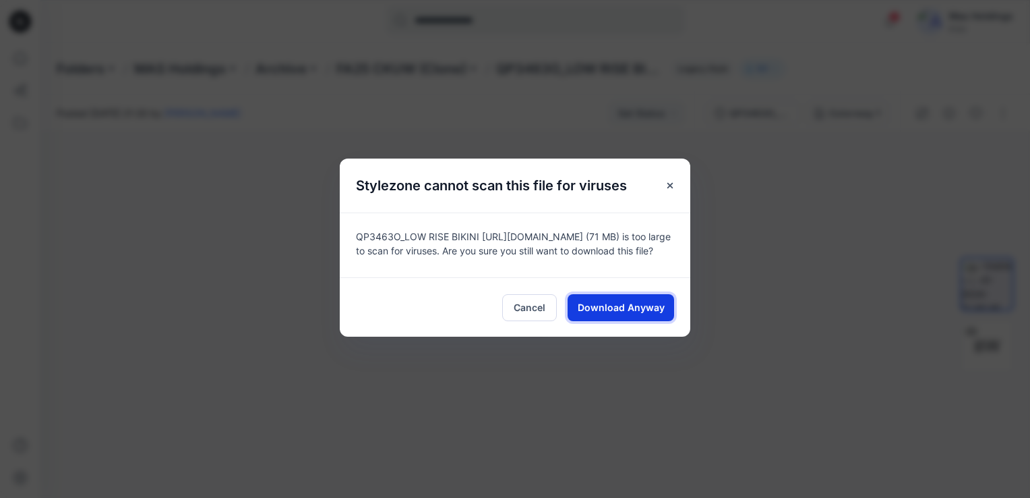
click at [593, 308] on span "Download Anyway" at bounding box center [621, 307] width 87 height 14
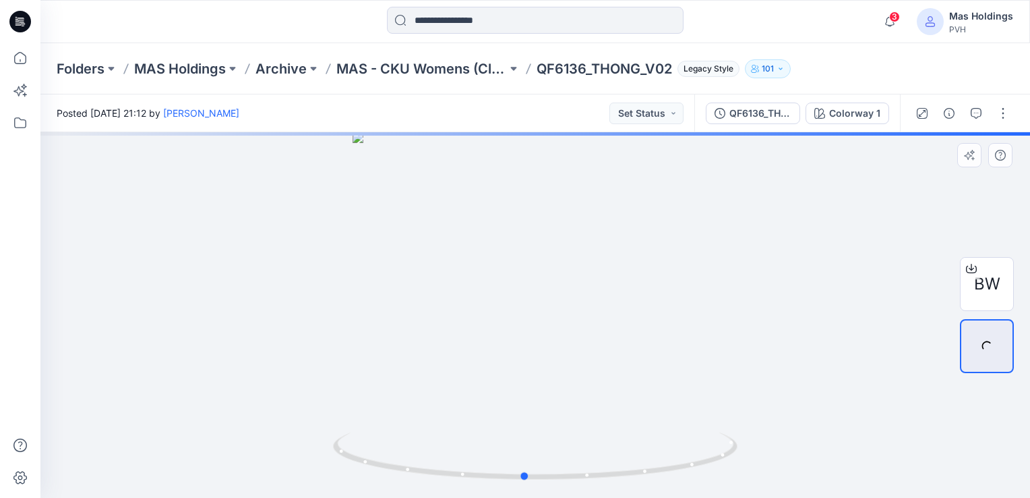
drag, startPoint x: 647, startPoint y: 318, endPoint x: 636, endPoint y: 317, distance: 10.8
click at [636, 317] on div at bounding box center [535, 314] width 990 height 365
drag, startPoint x: 744, startPoint y: 312, endPoint x: 537, endPoint y: 310, distance: 207.7
click at [537, 310] on div at bounding box center [535, 314] width 990 height 365
drag, startPoint x: 624, startPoint y: 286, endPoint x: 492, endPoint y: 298, distance: 132.1
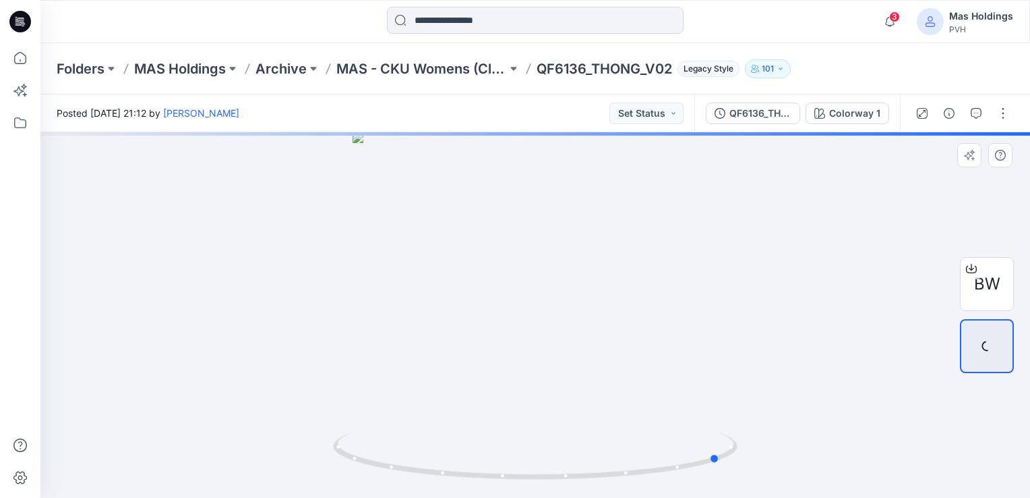
click at [492, 298] on div at bounding box center [535, 314] width 990 height 365
click at [971, 265] on icon at bounding box center [971, 268] width 11 height 11
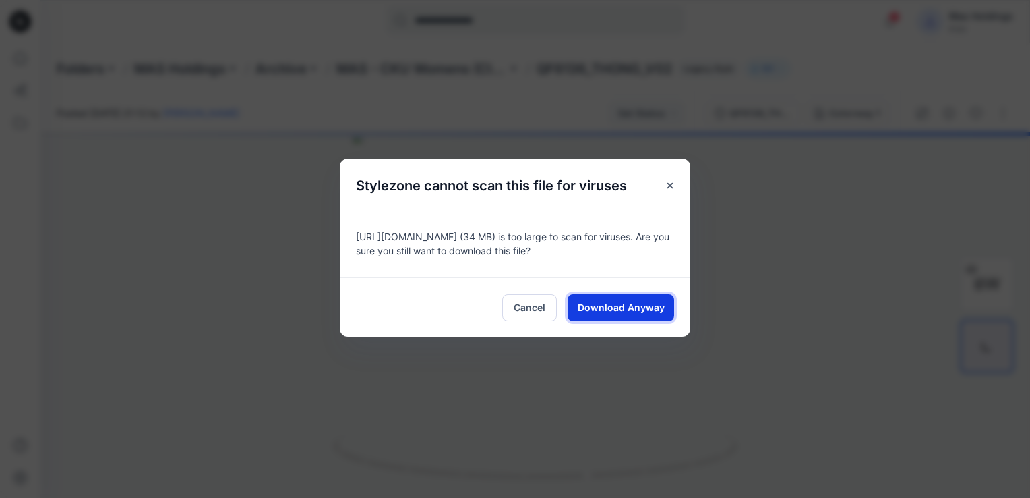
click at [597, 307] on span "Download Anyway" at bounding box center [621, 307] width 87 height 14
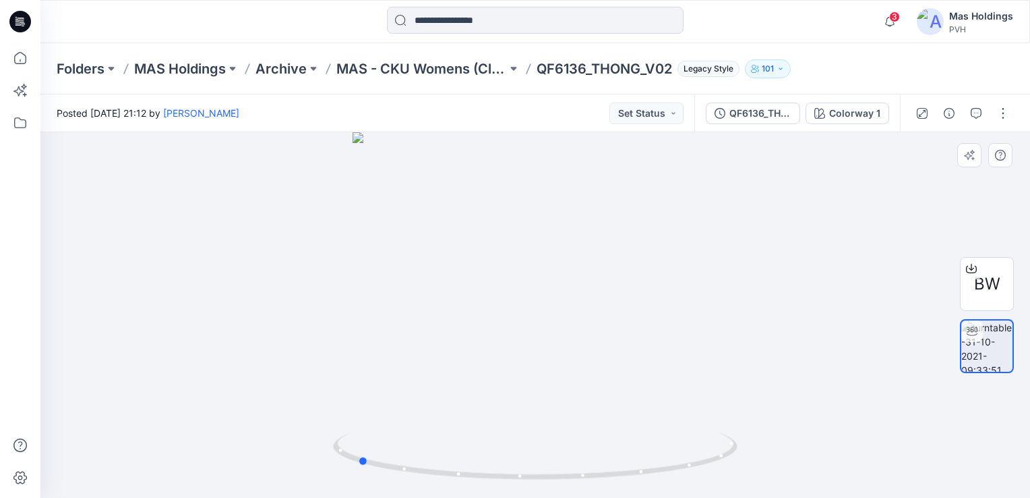
drag, startPoint x: 718, startPoint y: 334, endPoint x: 441, endPoint y: 328, distance: 277.2
click at [441, 328] on div at bounding box center [535, 314] width 990 height 365
drag, startPoint x: 571, startPoint y: 328, endPoint x: 423, endPoint y: 332, distance: 148.4
click at [423, 332] on div at bounding box center [535, 314] width 990 height 365
drag, startPoint x: 423, startPoint y: 332, endPoint x: 264, endPoint y: 320, distance: 158.9
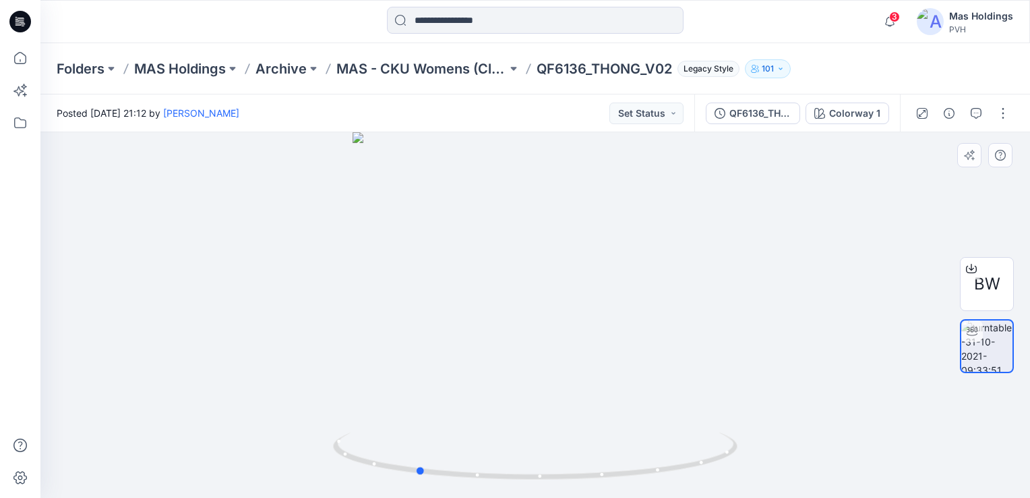
click at [264, 320] on div at bounding box center [535, 314] width 990 height 365
click at [237, 69] on button at bounding box center [232, 68] width 13 height 19
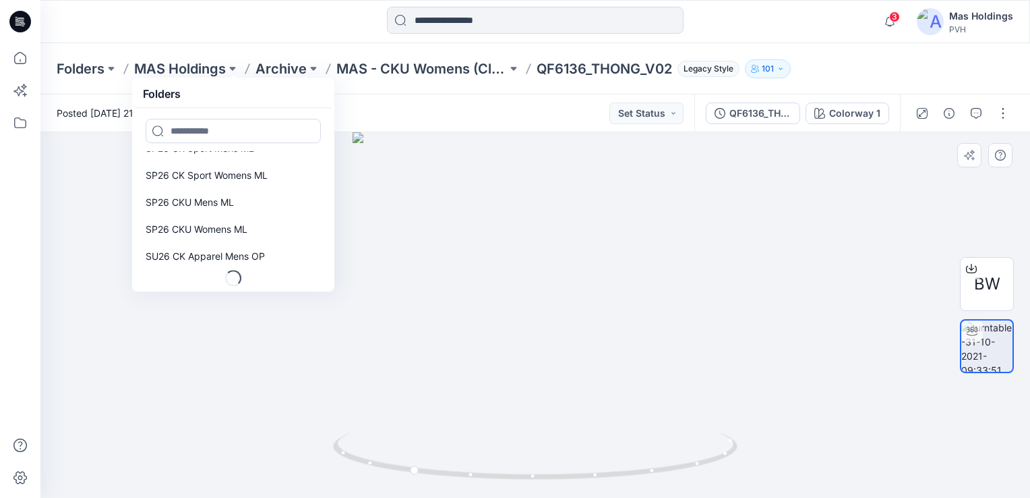
scroll to position [97, 0]
click at [272, 346] on div at bounding box center [535, 314] width 990 height 365
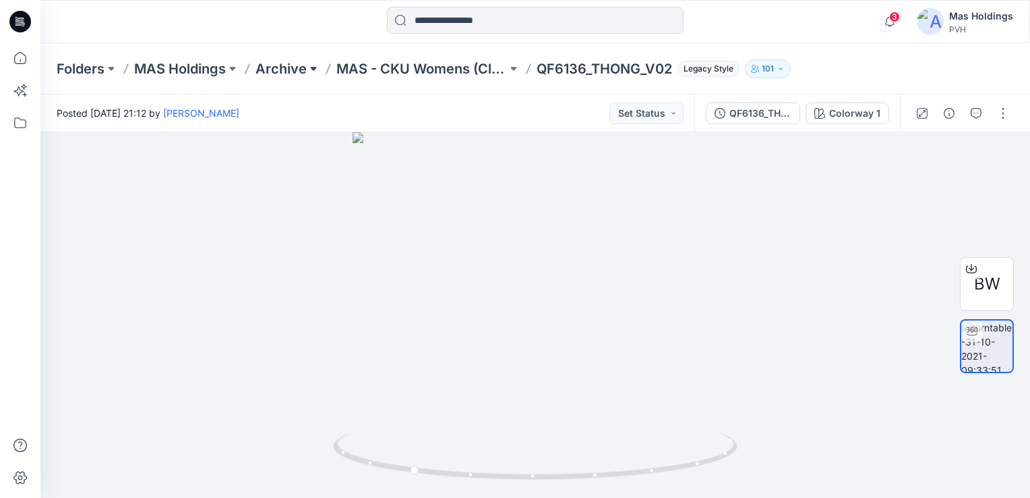
click at [307, 73] on button at bounding box center [313, 68] width 13 height 19
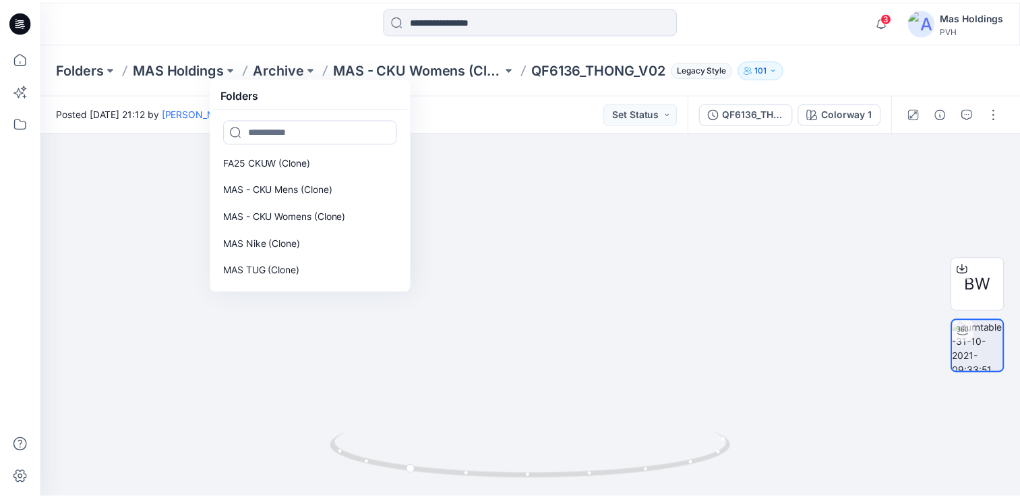
scroll to position [0, 0]
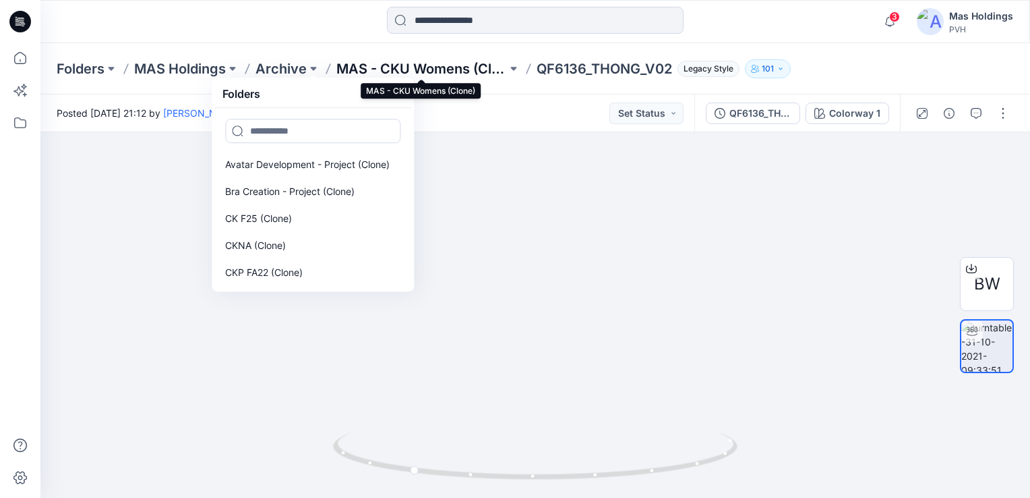
click at [448, 63] on p "MAS - CKU Womens (Clone)" at bounding box center [422, 68] width 171 height 19
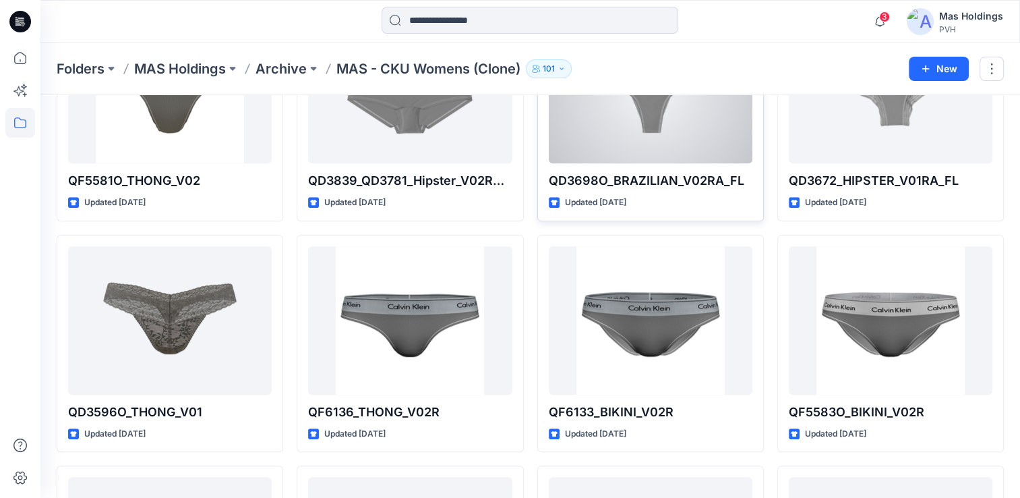
scroll to position [611, 0]
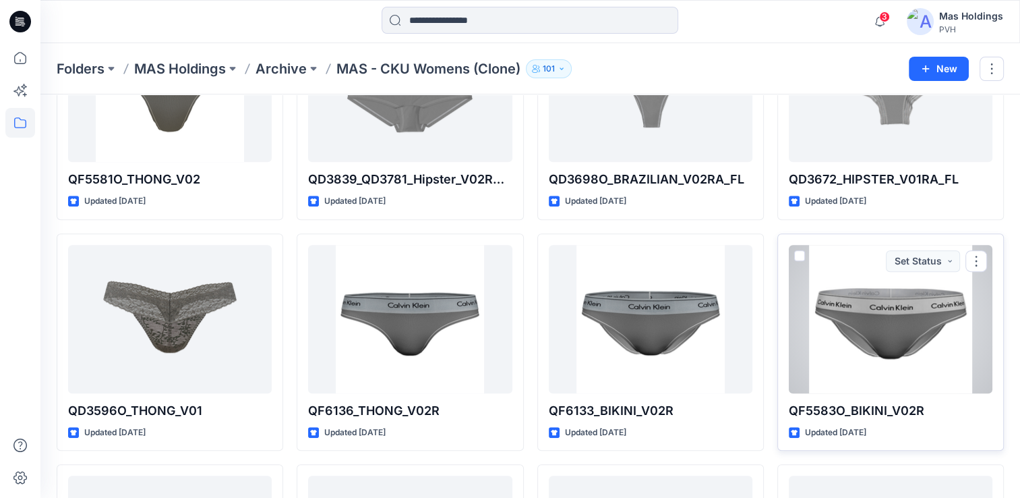
click at [889, 340] on div at bounding box center [891, 319] width 204 height 148
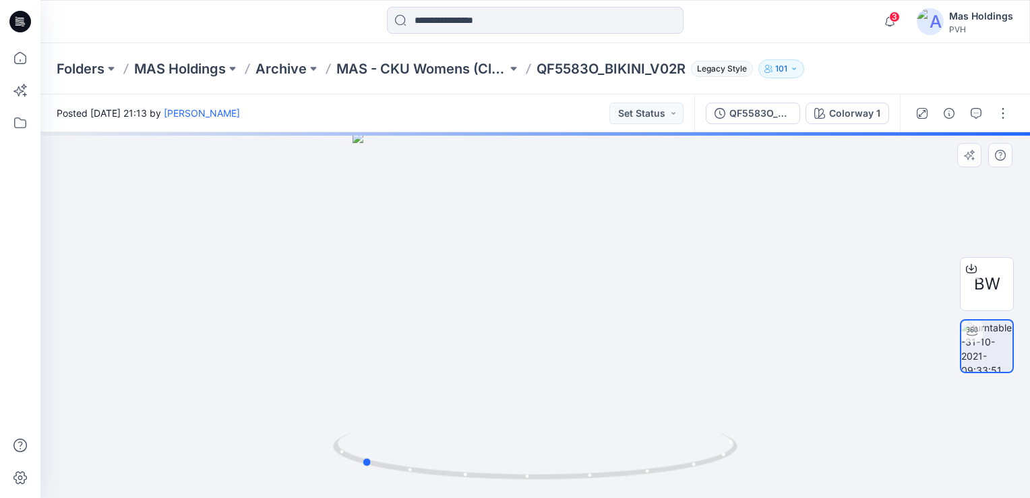
drag, startPoint x: 696, startPoint y: 300, endPoint x: 494, endPoint y: 309, distance: 202.5
click at [494, 309] on div at bounding box center [535, 314] width 990 height 365
drag, startPoint x: 655, startPoint y: 319, endPoint x: 390, endPoint y: 332, distance: 266.0
click at [390, 332] on div at bounding box center [535, 314] width 990 height 365
drag, startPoint x: 390, startPoint y: 332, endPoint x: 484, endPoint y: 351, distance: 96.3
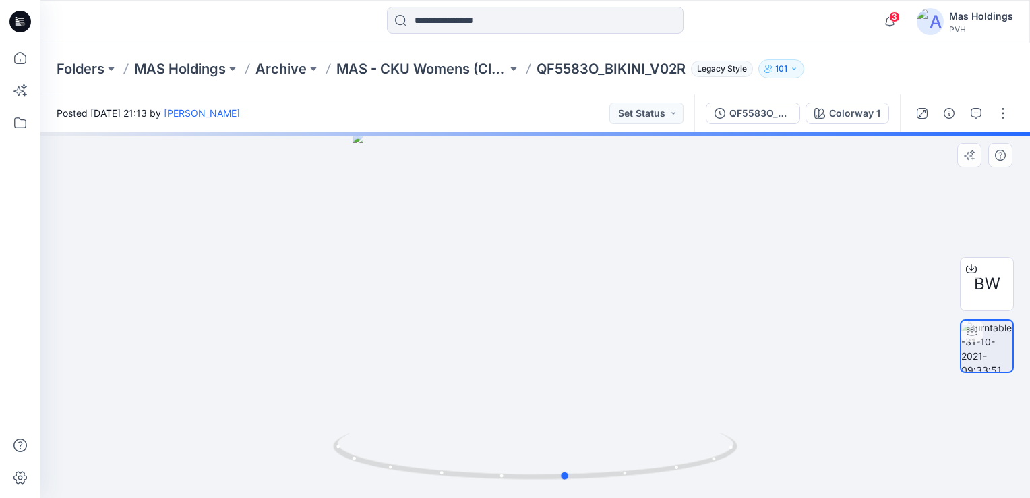
click at [484, 351] on div at bounding box center [535, 314] width 990 height 365
click at [972, 268] on icon at bounding box center [971, 268] width 11 height 11
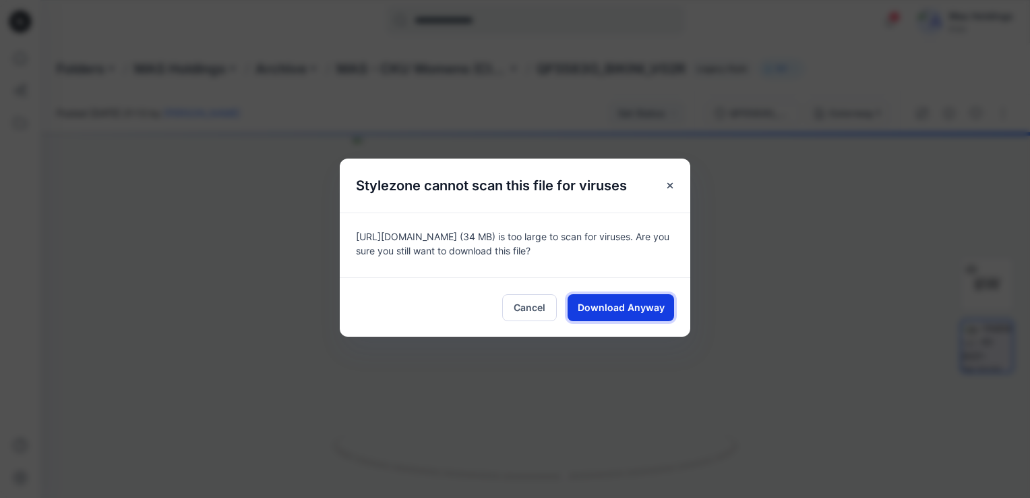
click at [611, 306] on span "Download Anyway" at bounding box center [621, 307] width 87 height 14
